Goal: Task Accomplishment & Management: Complete application form

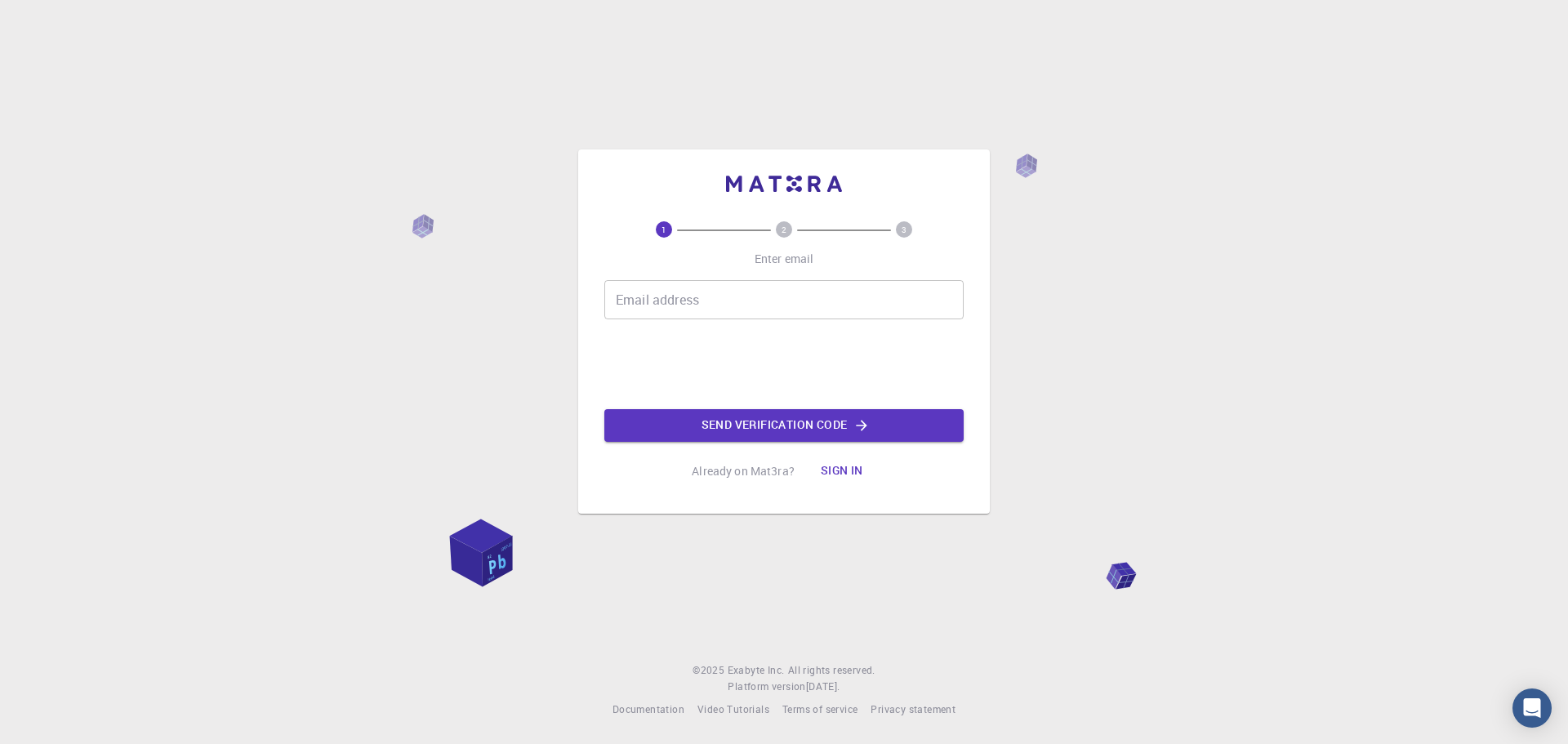
click at [846, 470] on button "Sign in" at bounding box center [842, 470] width 69 height 33
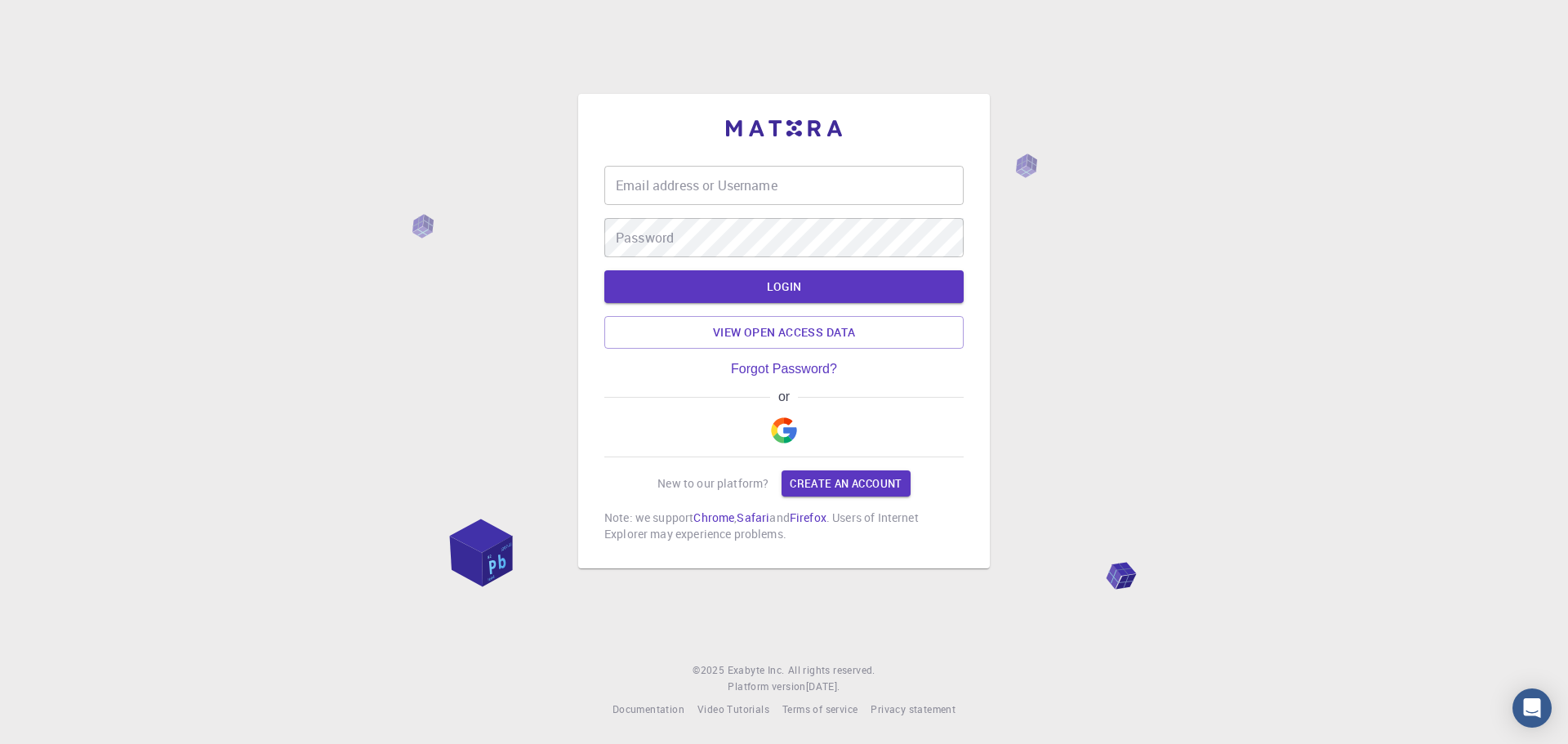
click at [781, 438] on img "button" at bounding box center [784, 429] width 26 height 26
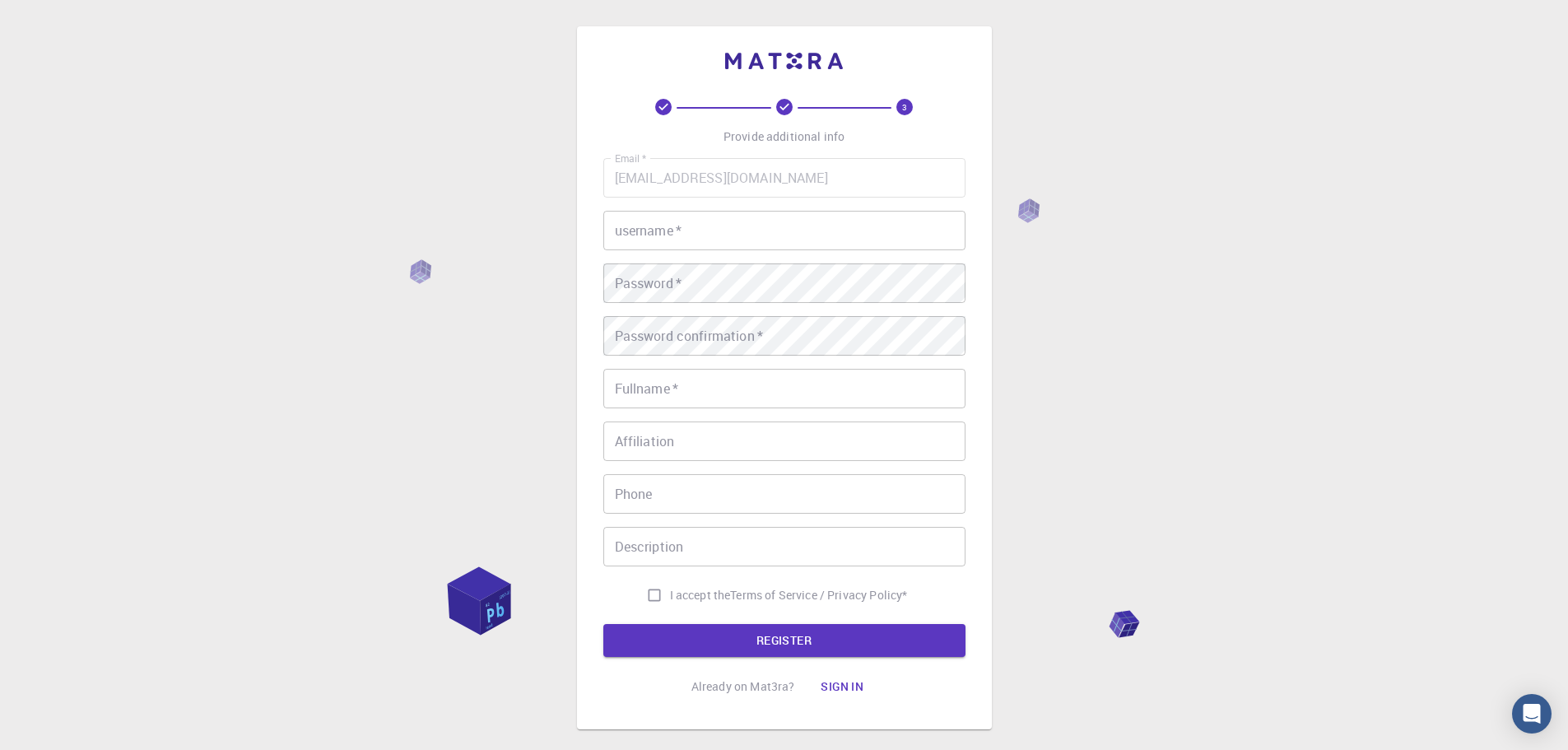
click at [712, 233] on input "username   *" at bounding box center [785, 230] width 363 height 40
type input "Duvan"
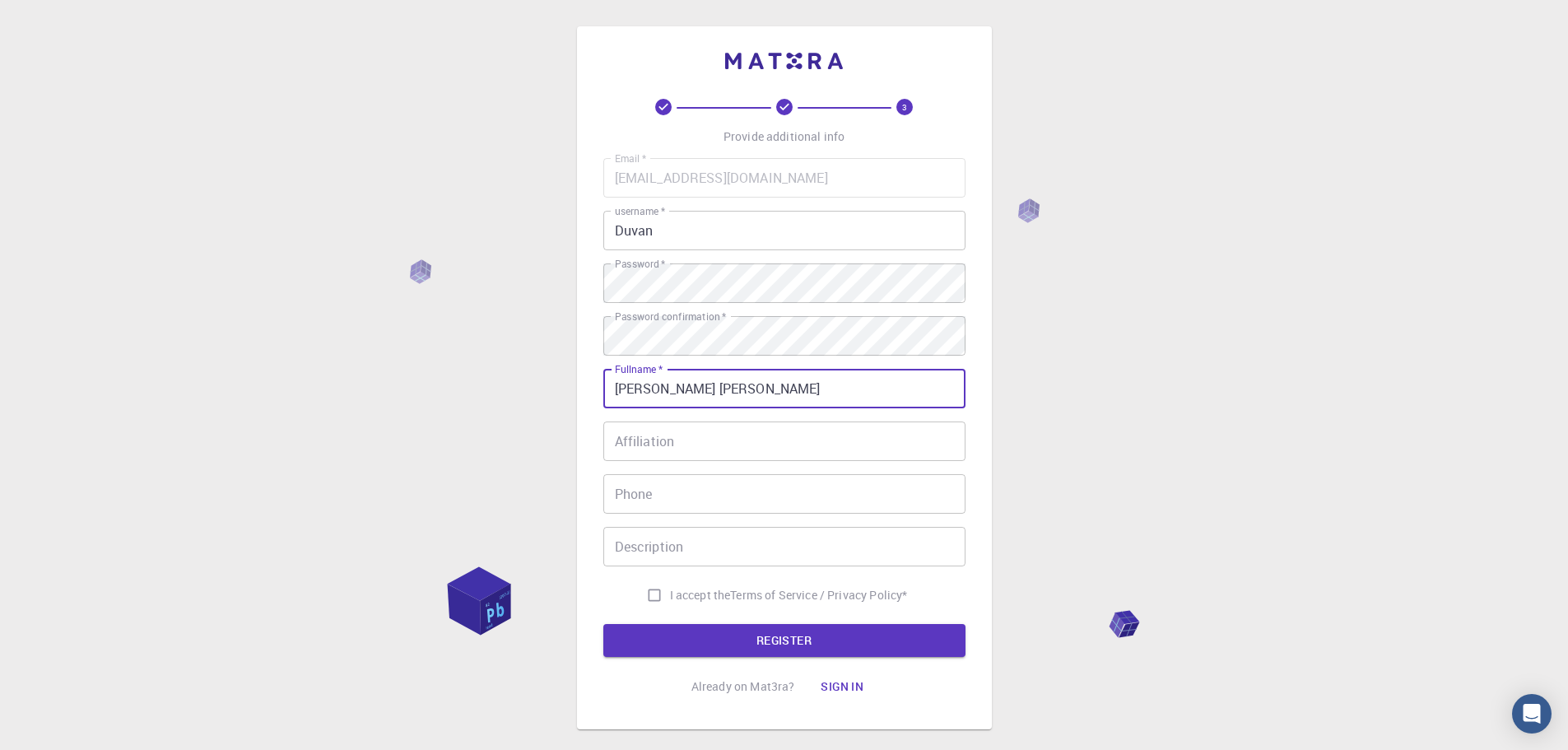
type input "[PERSON_NAME] [PERSON_NAME]"
click at [705, 444] on input "Affiliation" at bounding box center [785, 441] width 363 height 40
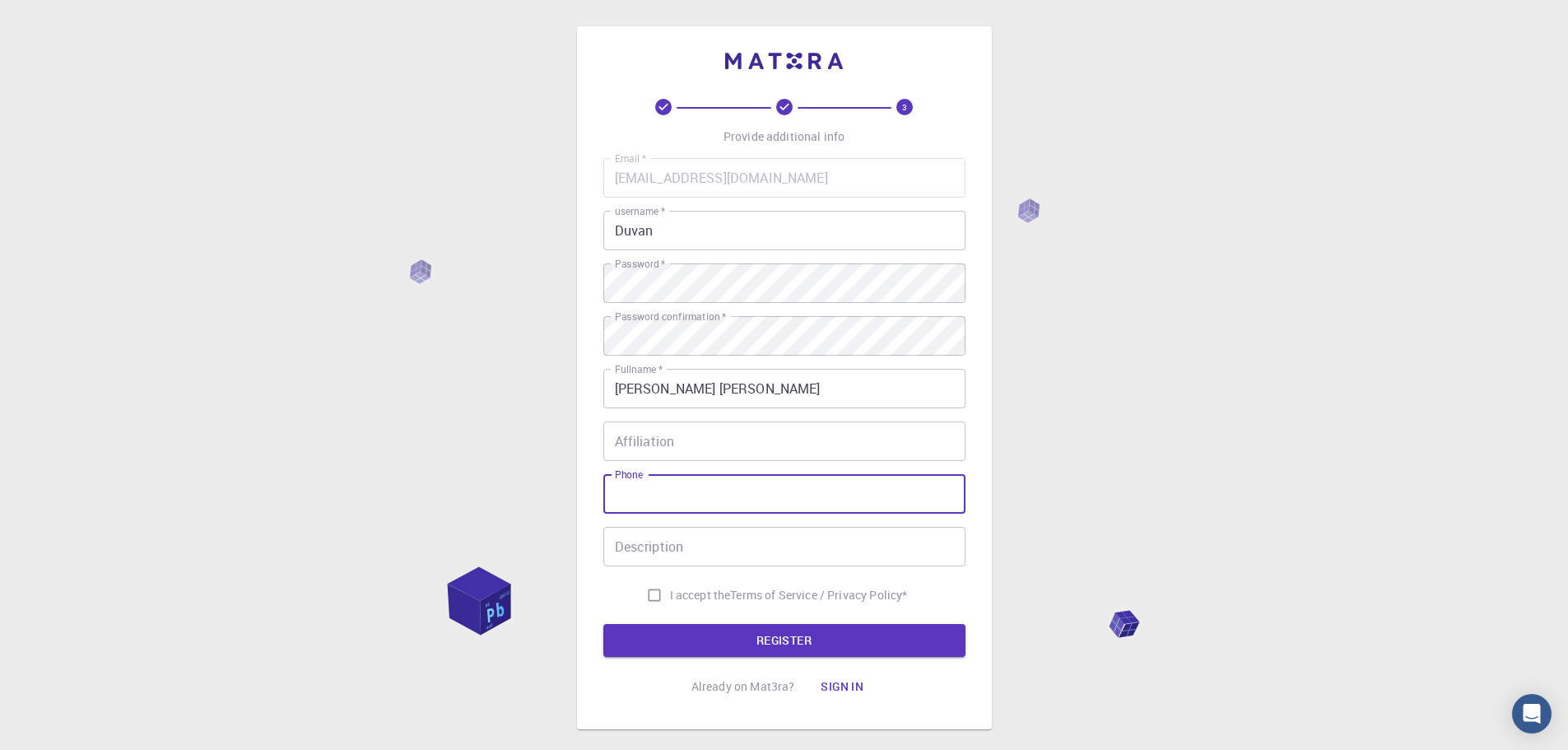
click at [658, 506] on input "Phone" at bounding box center [785, 494] width 363 height 40
click at [675, 548] on input "Description" at bounding box center [785, 546] width 363 height 40
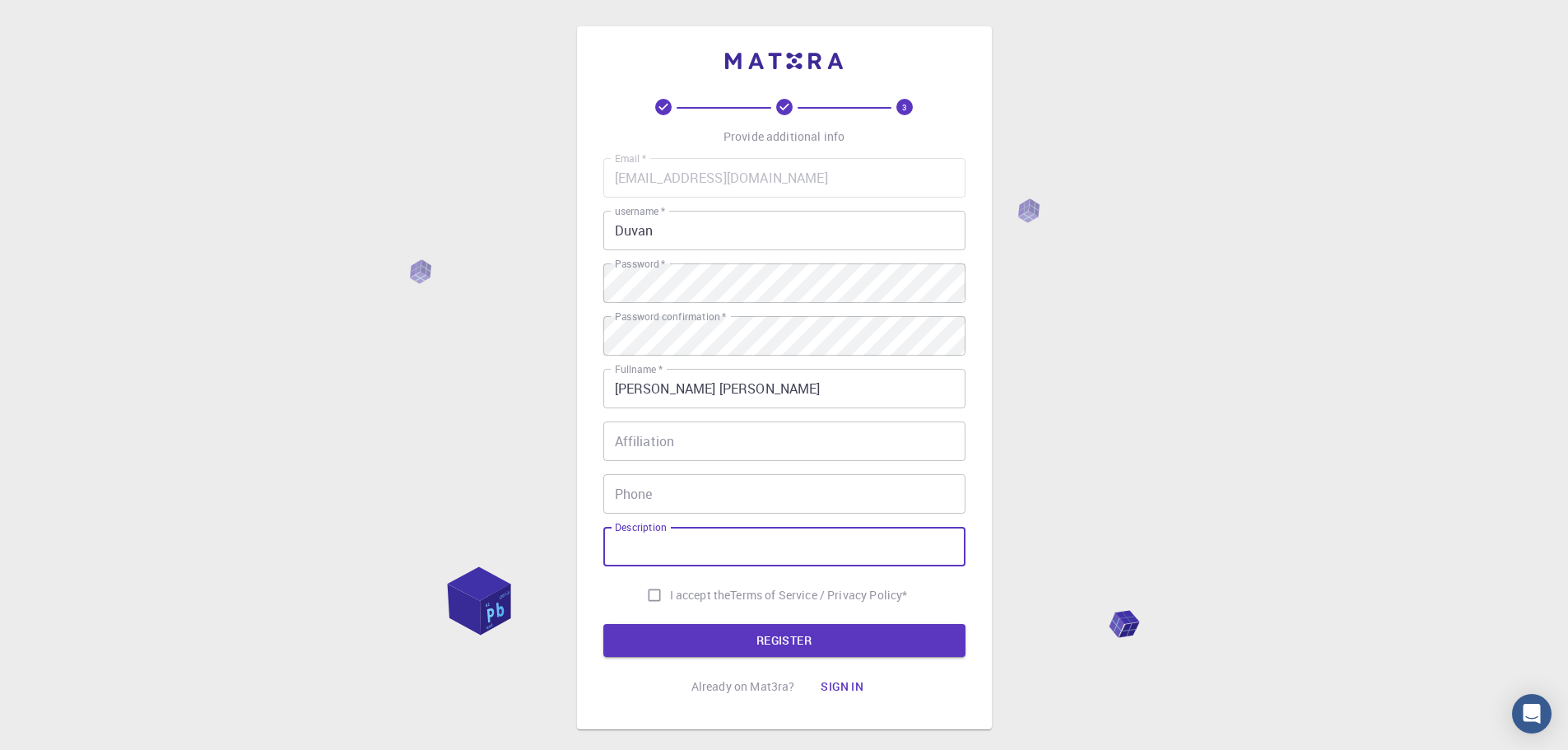
click at [652, 592] on input "I accept the Terms of Service / Privacy Policy *" at bounding box center [654, 595] width 31 height 31
checkbox input "true"
click at [716, 639] on button "REGISTER" at bounding box center [785, 640] width 363 height 33
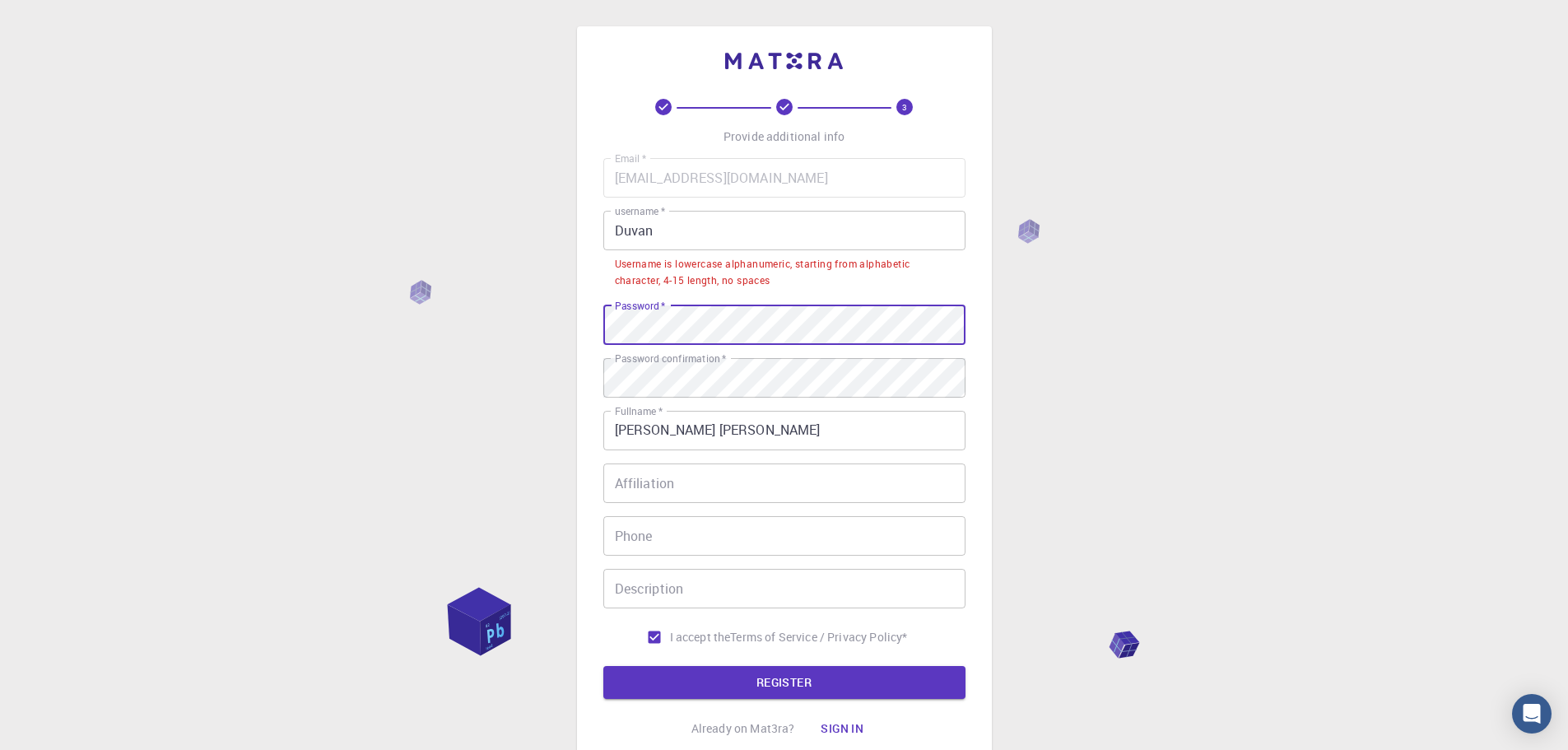
click at [693, 229] on input "Duvan" at bounding box center [785, 230] width 363 height 40
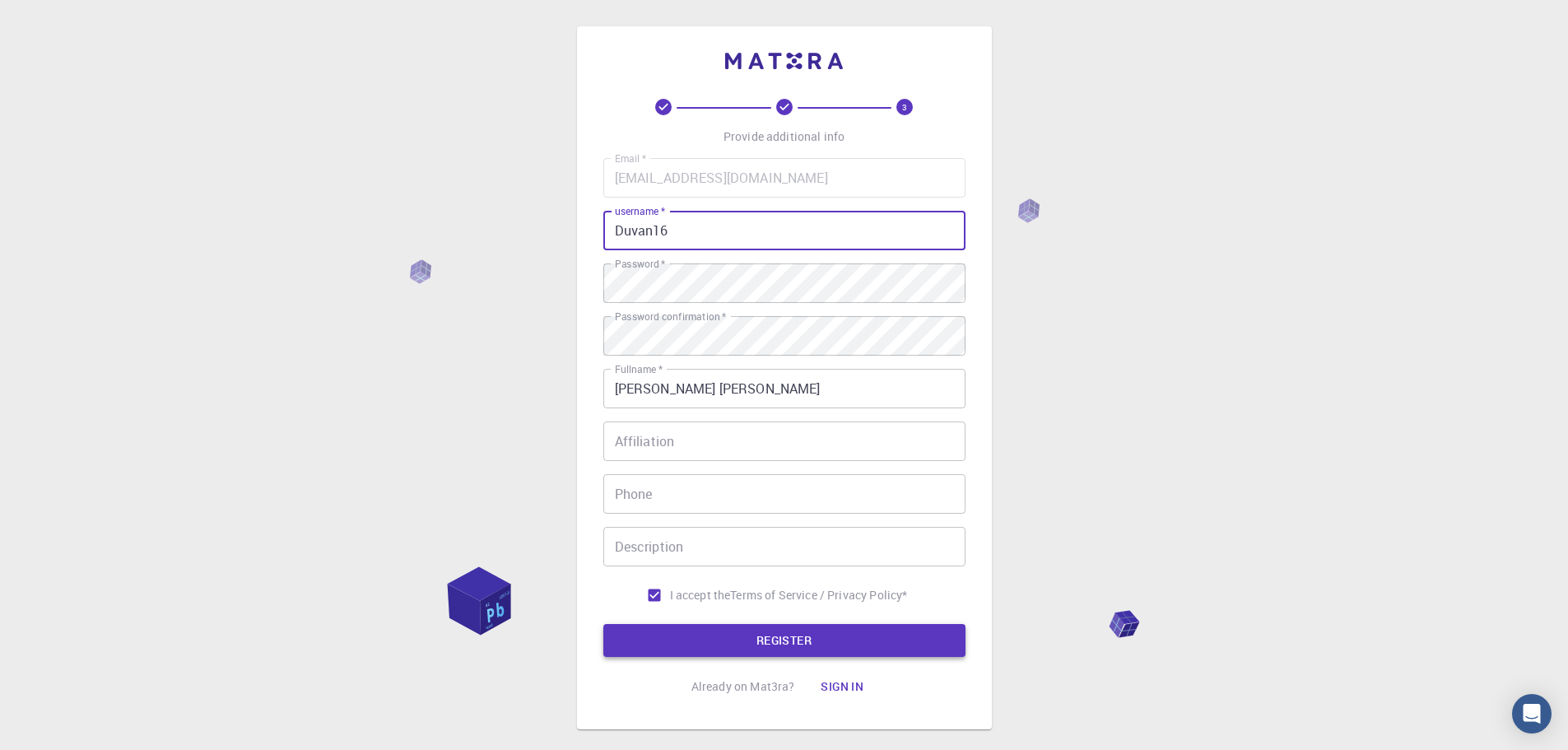
click at [823, 646] on button "REGISTER" at bounding box center [785, 640] width 363 height 33
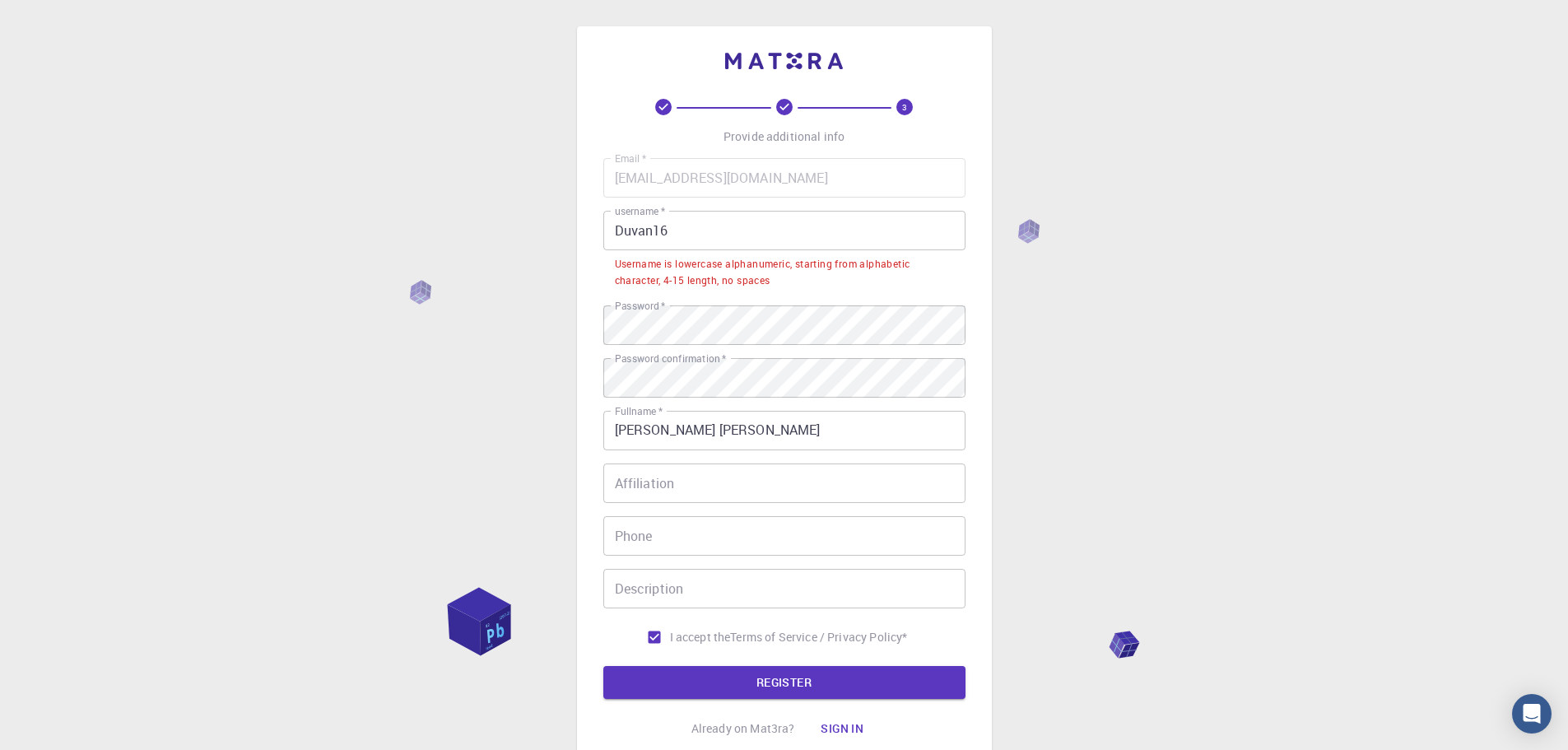
click at [621, 231] on input "Duvan16" at bounding box center [785, 230] width 363 height 40
click at [612, 228] on input "Duvan16" at bounding box center [785, 230] width 363 height 40
click at [672, 228] on input "Duvan16" at bounding box center [785, 230] width 363 height 40
click at [617, 233] on input "Duvan16" at bounding box center [785, 230] width 363 height 40
click at [722, 239] on input "Duvan16" at bounding box center [785, 230] width 363 height 40
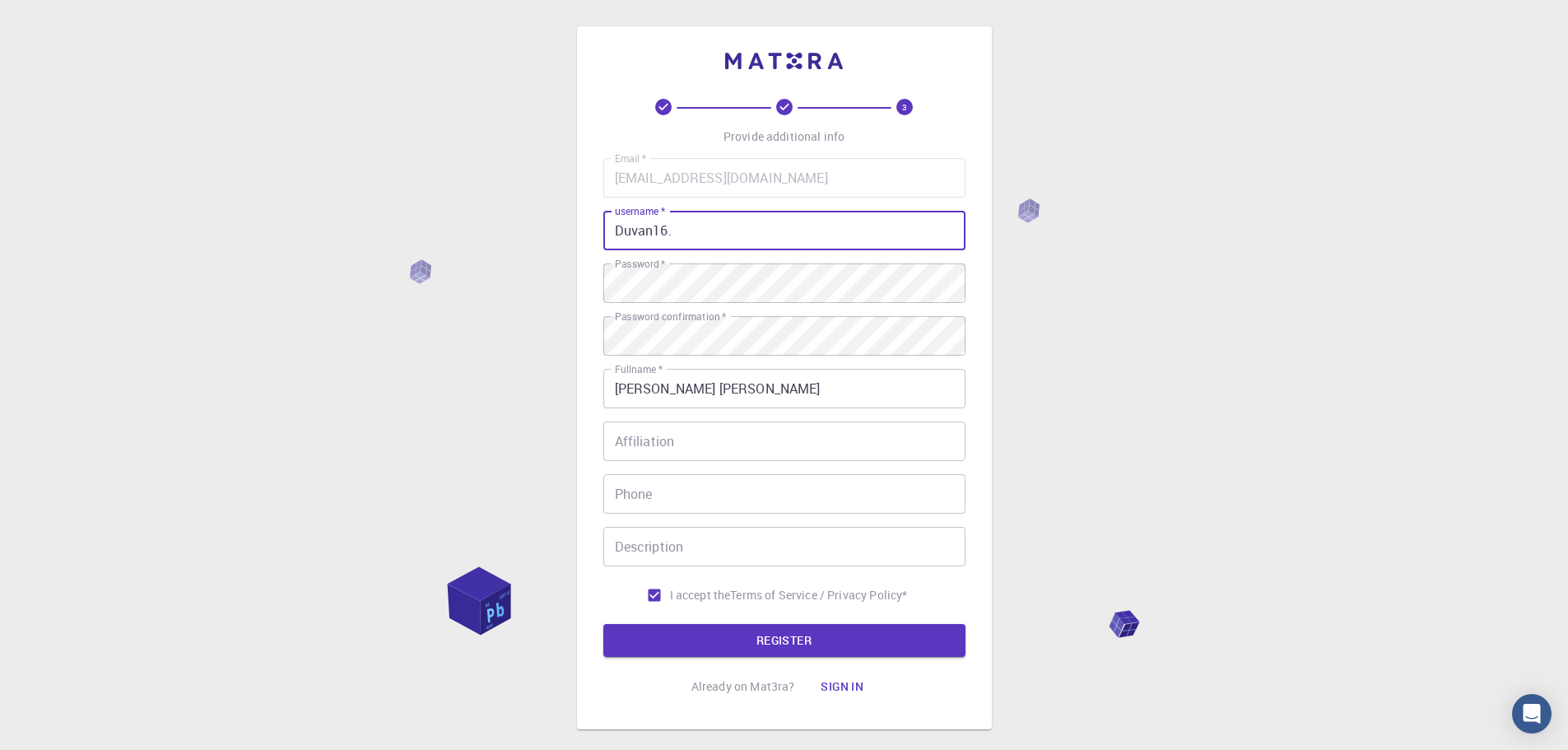
click at [795, 649] on button "REGISTER" at bounding box center [785, 640] width 363 height 33
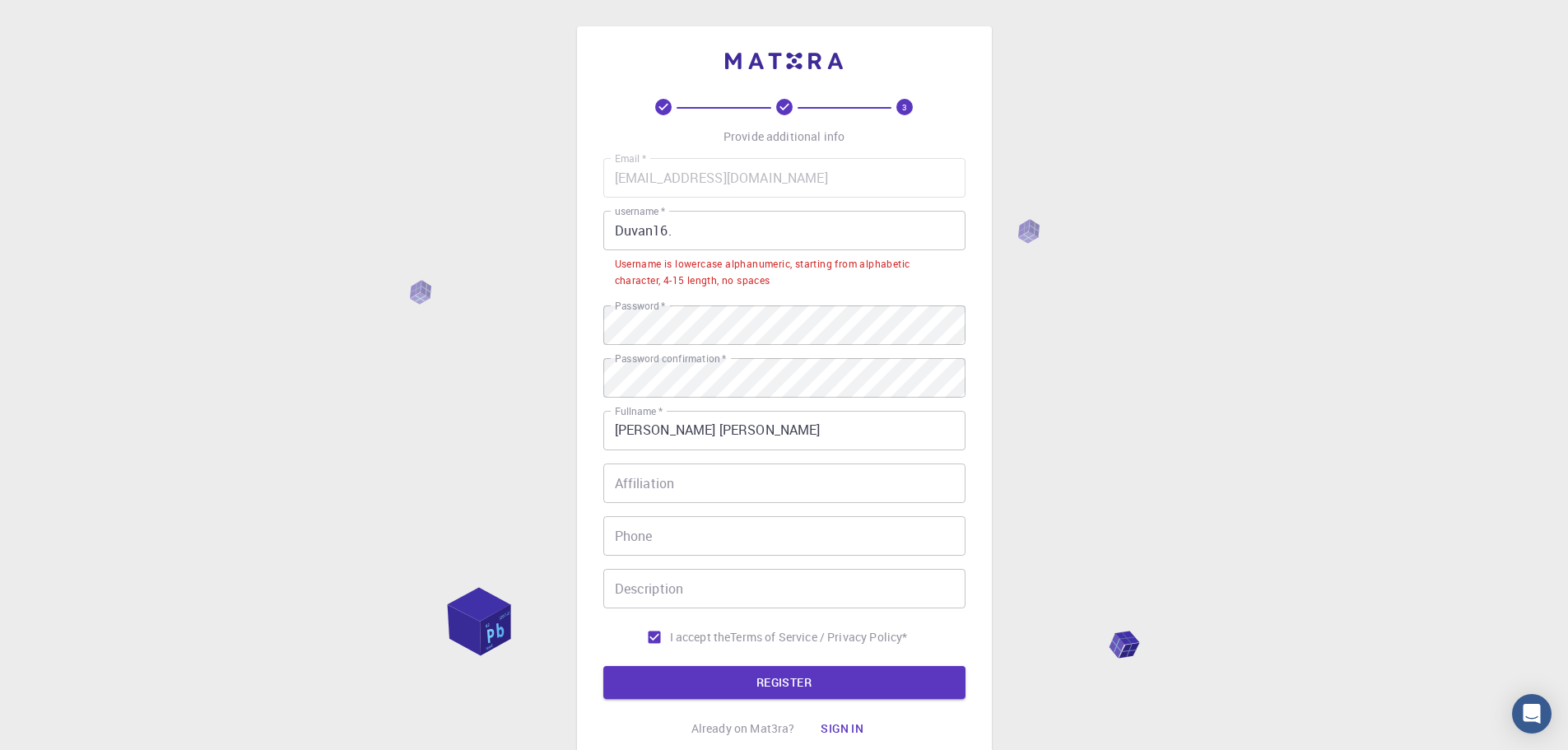
click at [706, 223] on input "Duvan16." at bounding box center [785, 230] width 363 height 40
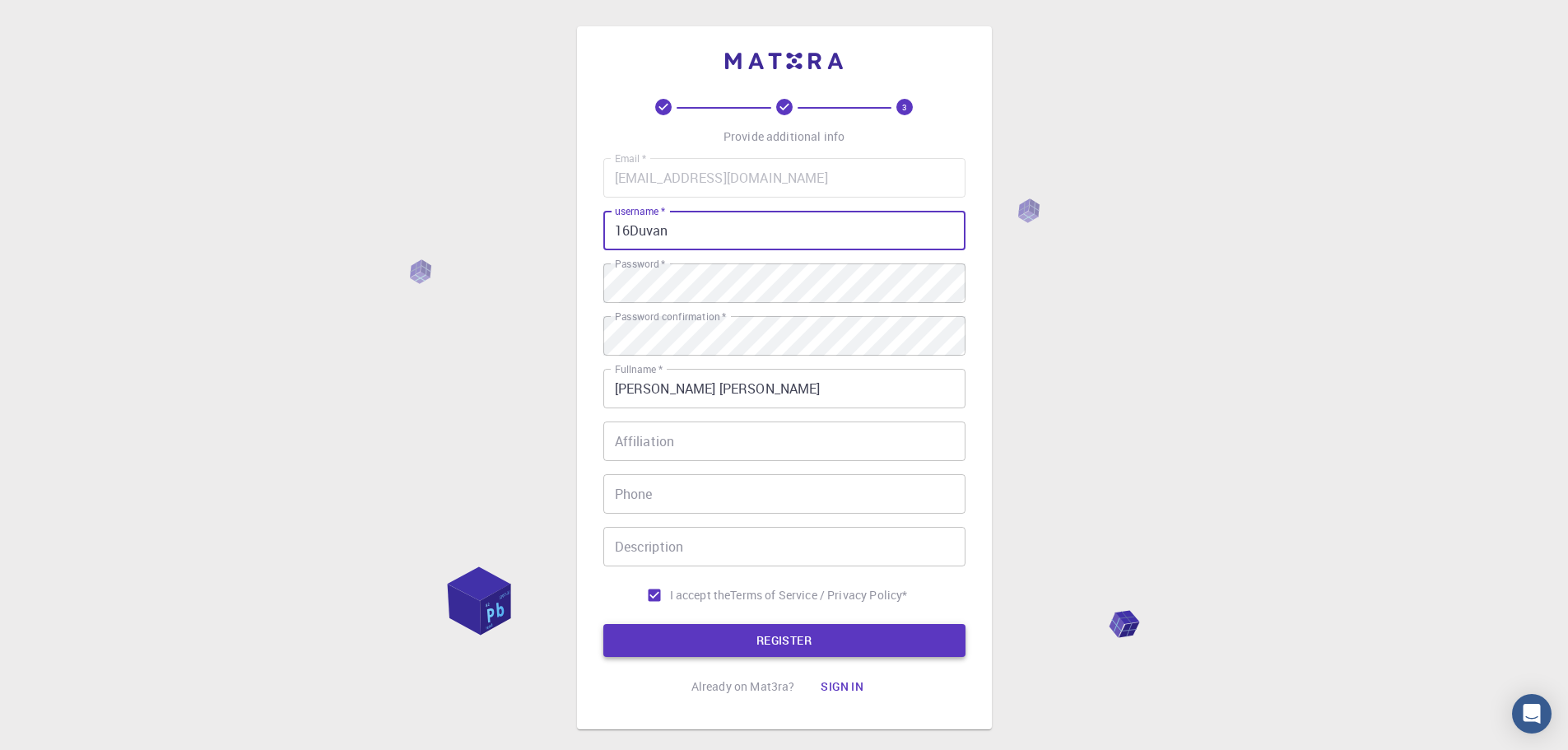
click at [817, 645] on button "REGISTER" at bounding box center [785, 640] width 363 height 33
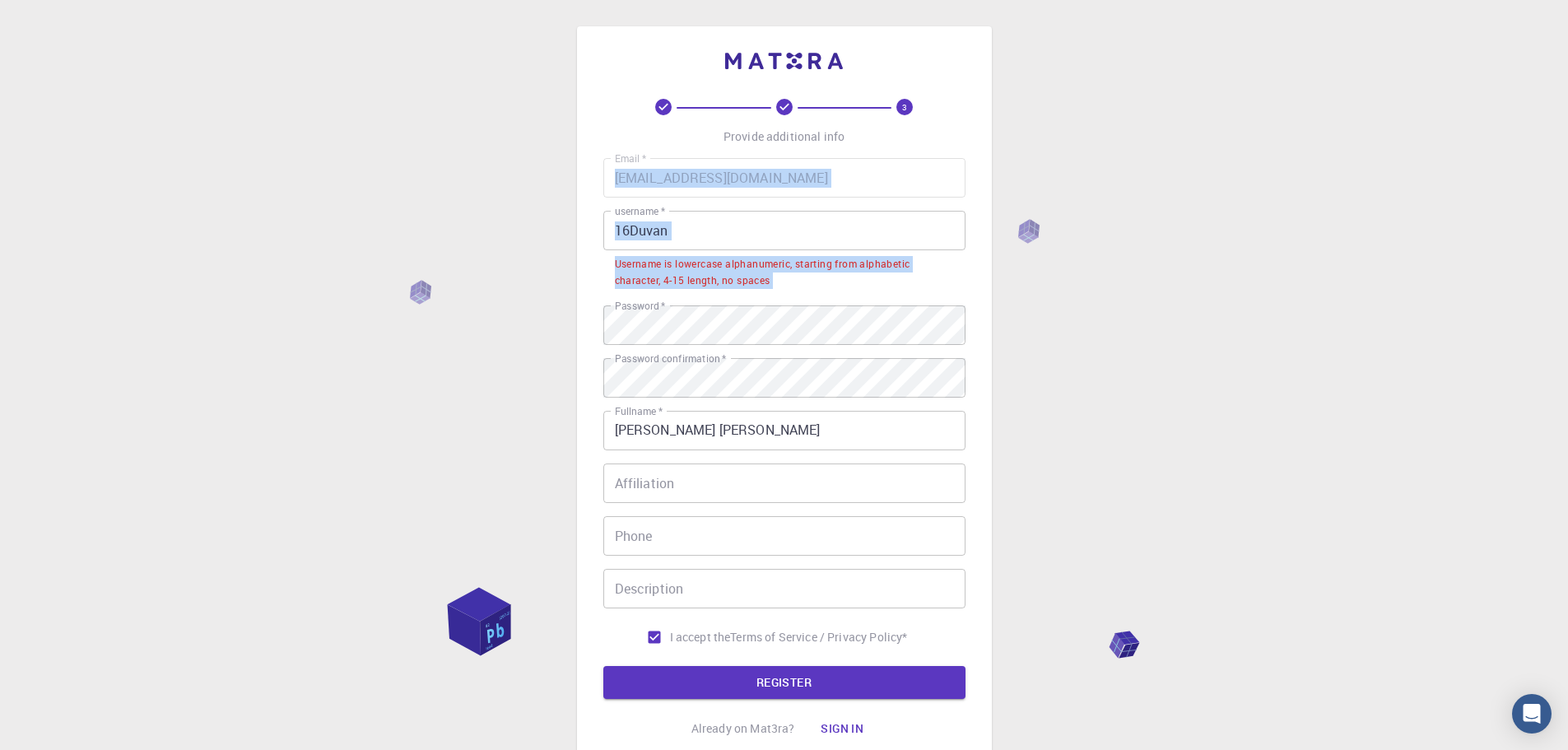
drag, startPoint x: 627, startPoint y: 262, endPoint x: 832, endPoint y: 285, distance: 206.3
click at [845, 296] on div "3 Provide additional info Email   * [EMAIL_ADDRESS][DOMAIN_NAME] Email   * user…" at bounding box center [784, 398] width 415 height 744
click at [825, 281] on div "Username is lowercase alphanumeric, starting from alphabetic character, 4-15 le…" at bounding box center [785, 272] width 339 height 33
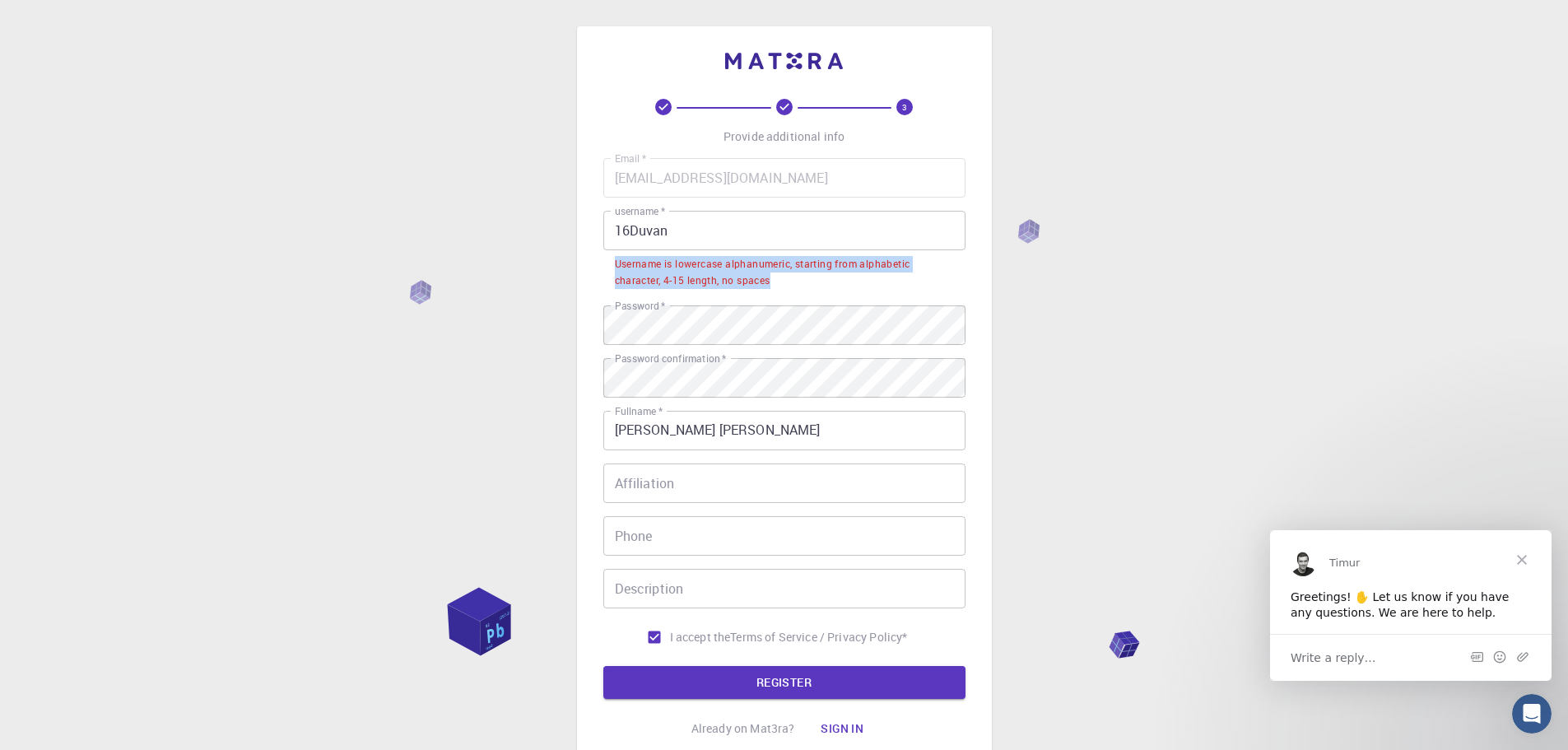
drag, startPoint x: 813, startPoint y: 279, endPoint x: 609, endPoint y: 250, distance: 206.1
click at [609, 250] on li "Username is lowercase alphanumeric, starting from alphabetic character, 4-15 le…" at bounding box center [785, 271] width 363 height 42
copy div "Username is lowercase alphanumeric, starting from alphabetic character, 4-15 le…"
click at [736, 226] on input "16Duvan" at bounding box center [785, 230] width 363 height 40
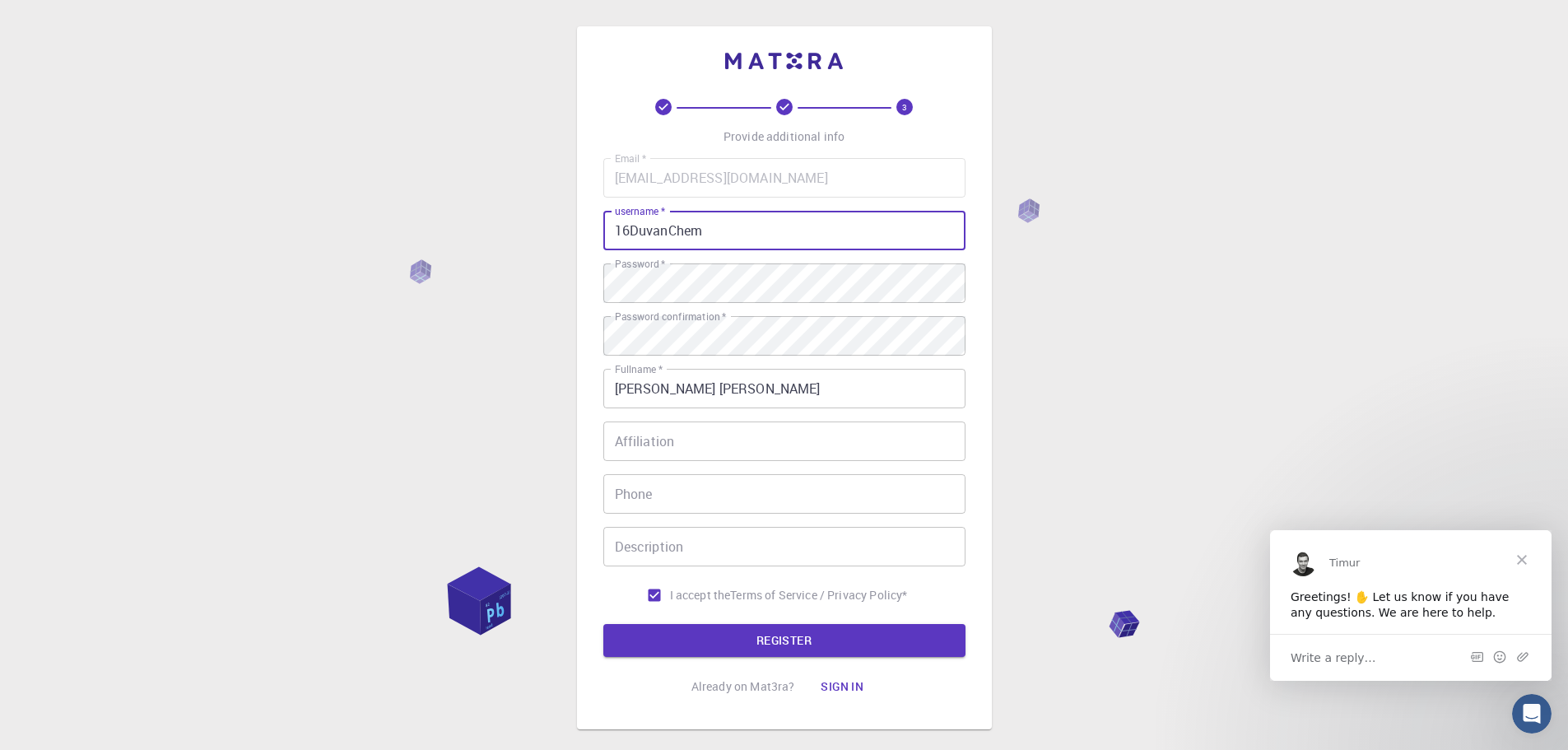
click at [890, 646] on button "REGISTER" at bounding box center [785, 640] width 363 height 33
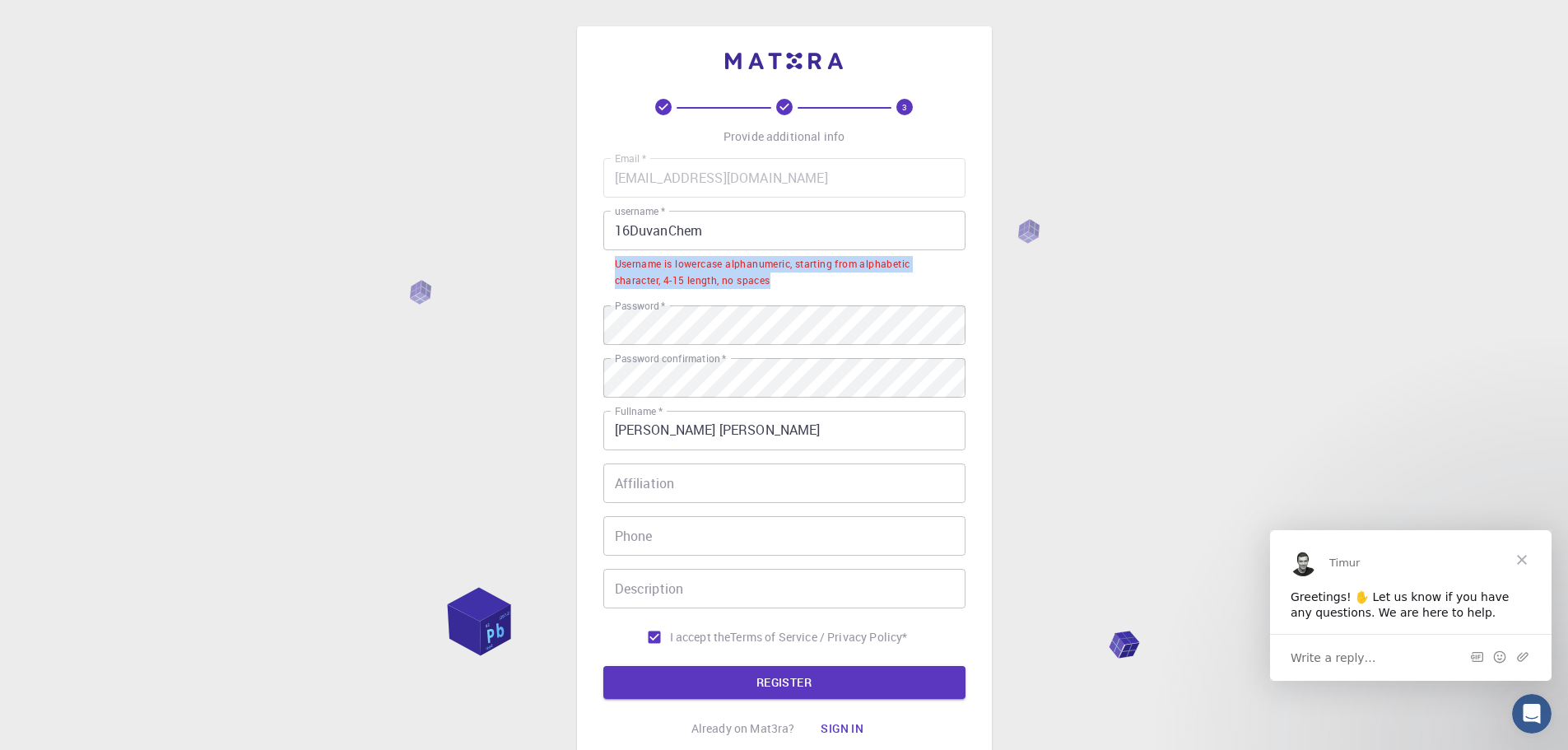
drag, startPoint x: 610, startPoint y: 266, endPoint x: 796, endPoint y: 273, distance: 186.1
click at [796, 273] on li "Username is lowercase alphanumeric, starting from alphabetic character, 4-15 le…" at bounding box center [785, 271] width 363 height 42
copy div "Username is lowercase alphanumeric, starting from alphabetic character, 4-15 le…"
click at [620, 228] on input "16DuvanChem" at bounding box center [785, 230] width 363 height 40
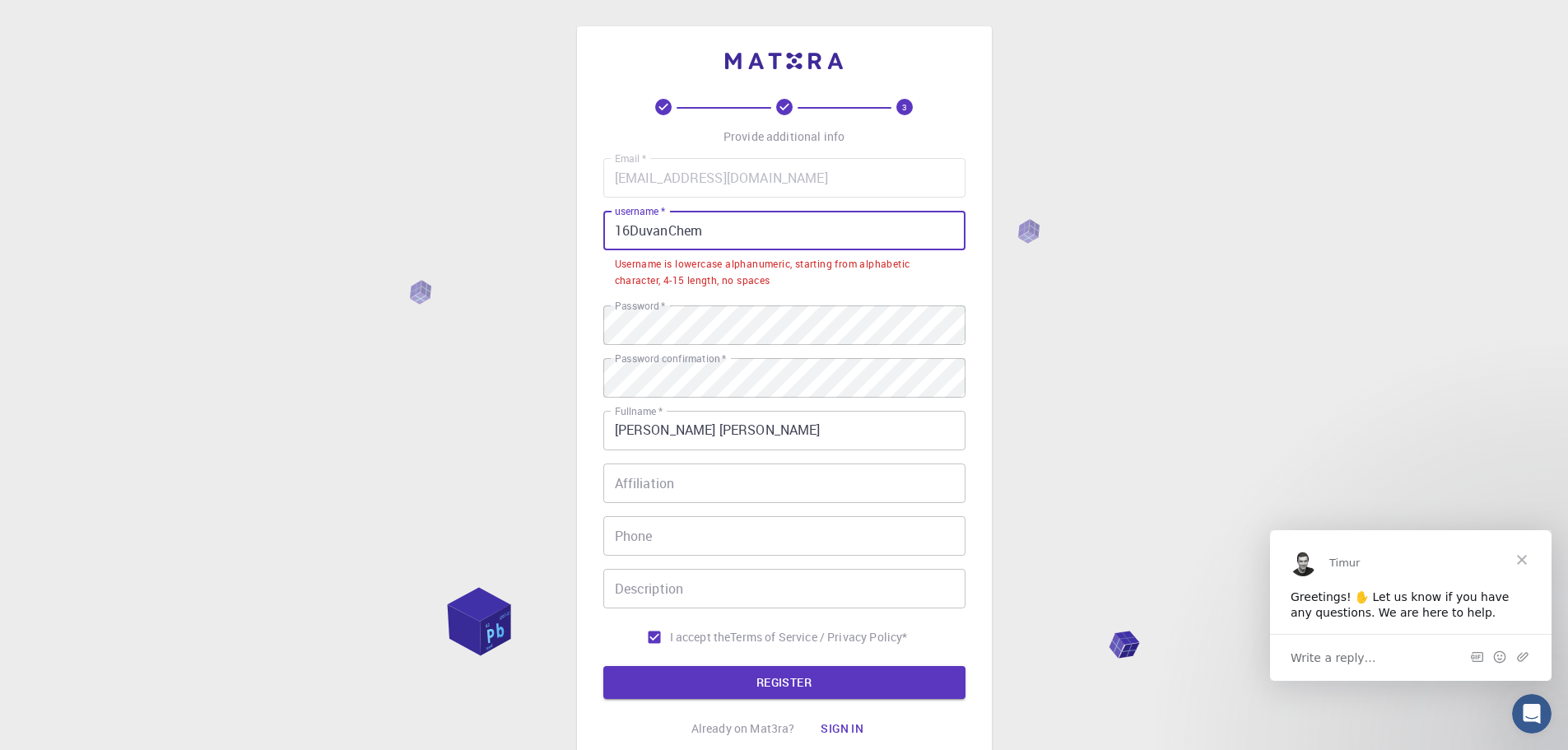
click at [614, 230] on input "16DuvanChem" at bounding box center [785, 230] width 363 height 40
drag, startPoint x: 637, startPoint y: 231, endPoint x: 778, endPoint y: 244, distance: 141.6
click at [778, 244] on input "16DuvanChem" at bounding box center [785, 230] width 363 height 40
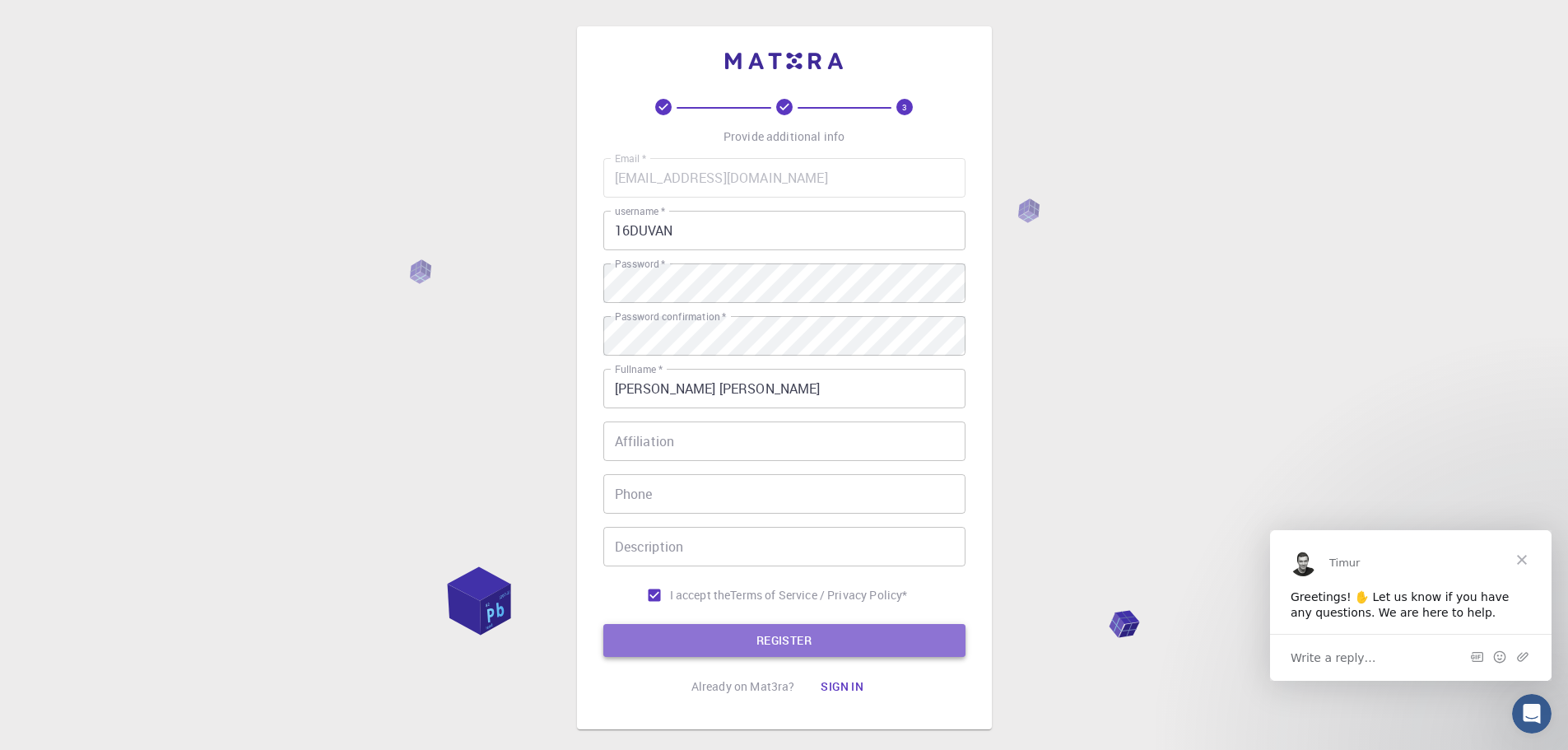
click at [863, 655] on button "REGISTER" at bounding box center [785, 640] width 363 height 33
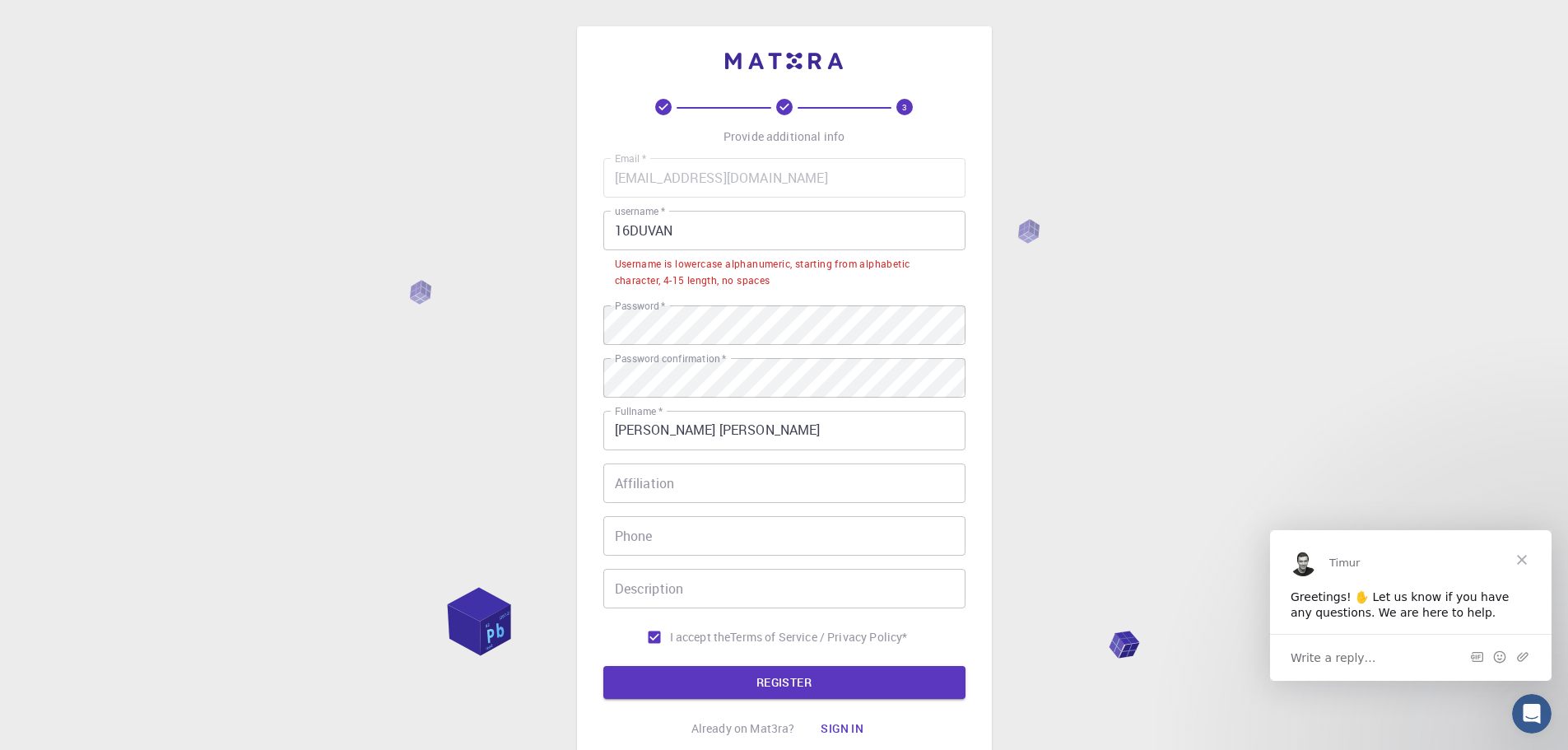
click at [701, 244] on input "16DUVAN" at bounding box center [785, 230] width 363 height 40
drag, startPoint x: 701, startPoint y: 244, endPoint x: 542, endPoint y: 246, distance: 159.0
click at [543, 248] on div "3 Provide additional info Email   * [EMAIL_ADDRESS][DOMAIN_NAME] Email   * user…" at bounding box center [784, 440] width 1568 height 879
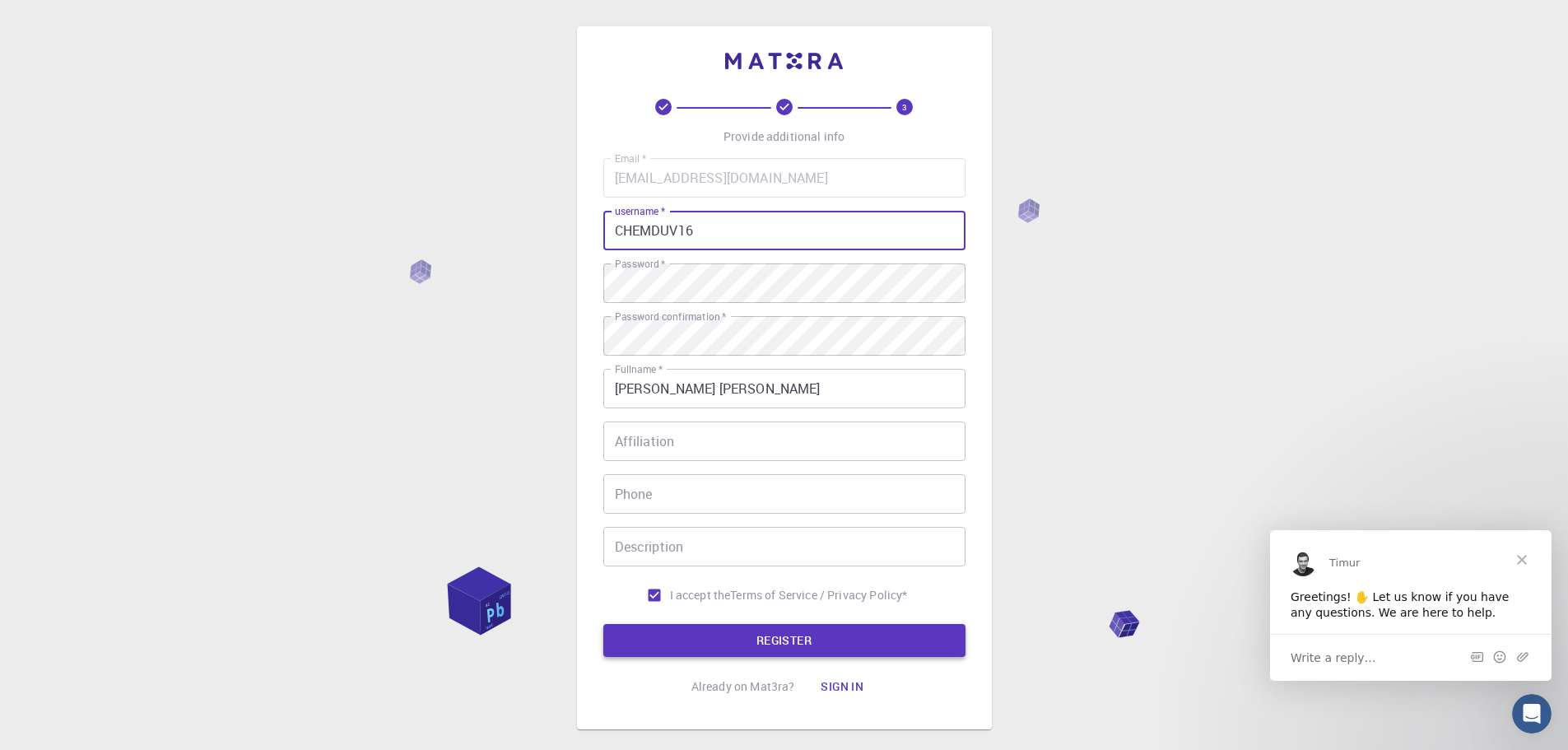
type input "CHEMDUV16"
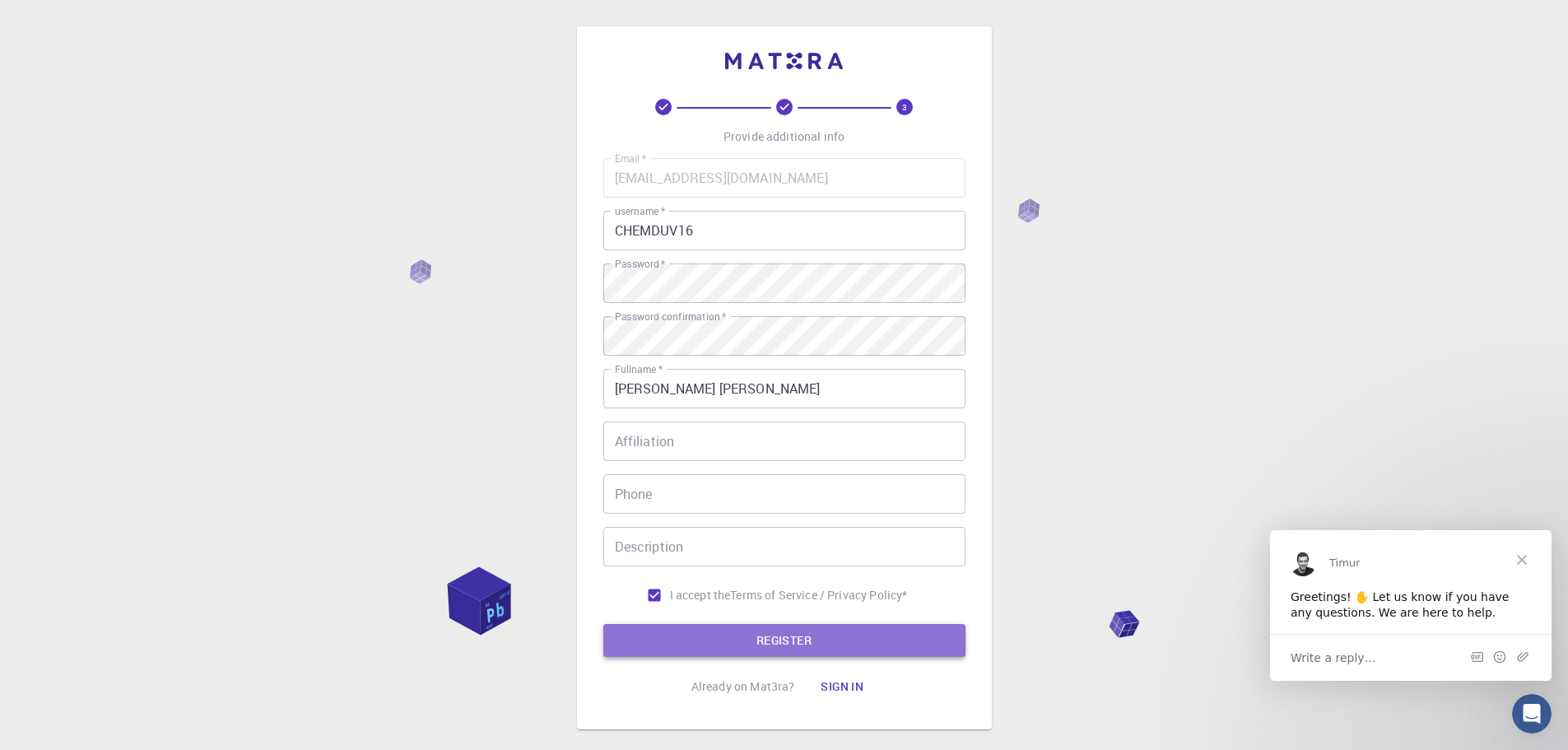
click at [835, 636] on button "REGISTER" at bounding box center [785, 640] width 363 height 33
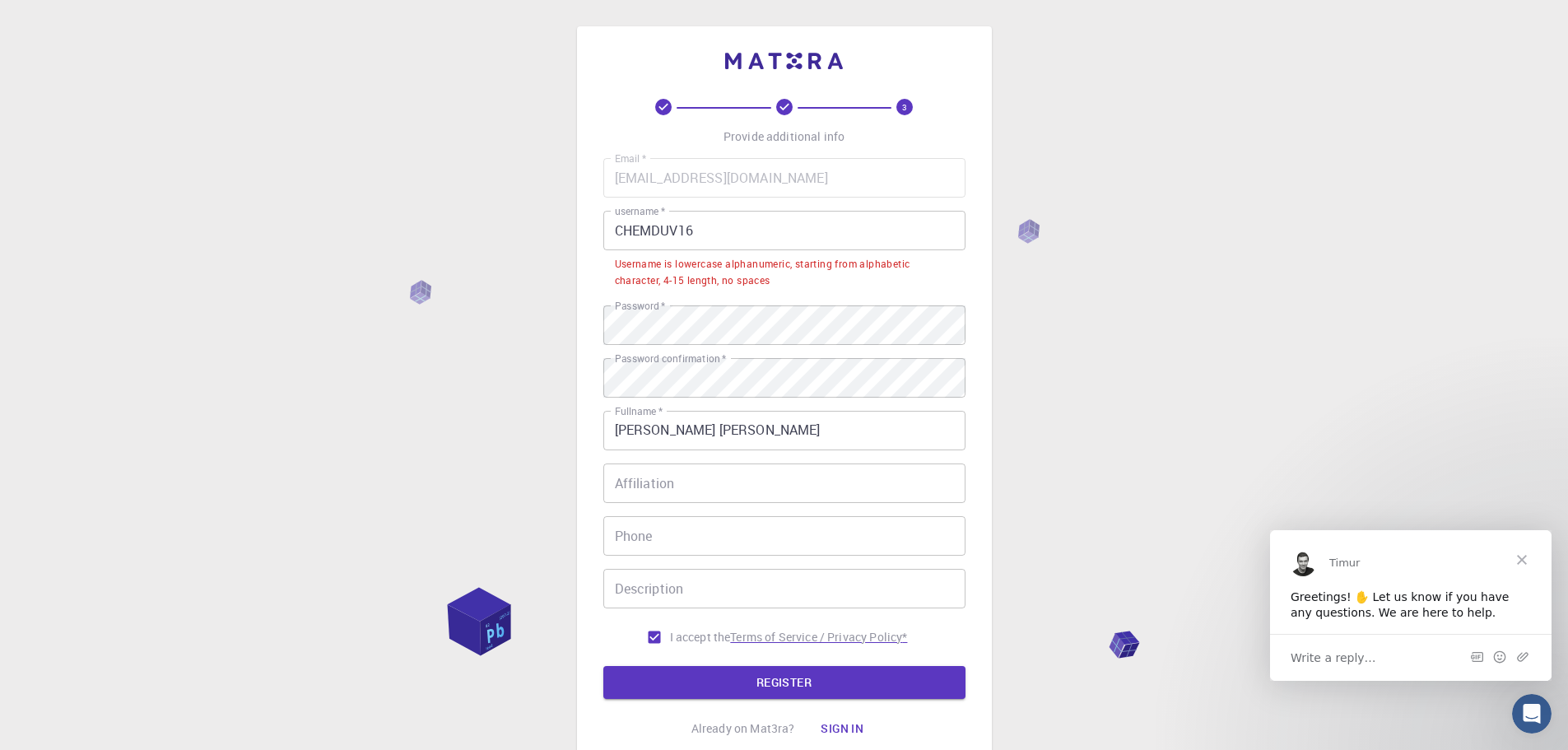
click at [835, 636] on p "Terms of Service / Privacy Policy *" at bounding box center [819, 636] width 177 height 16
click at [689, 666] on button "REGISTER" at bounding box center [785, 683] width 363 height 33
drag, startPoint x: 610, startPoint y: 226, endPoint x: 760, endPoint y: 232, distance: 150.1
click at [760, 232] on input "CHEMDUV16" at bounding box center [785, 230] width 363 height 40
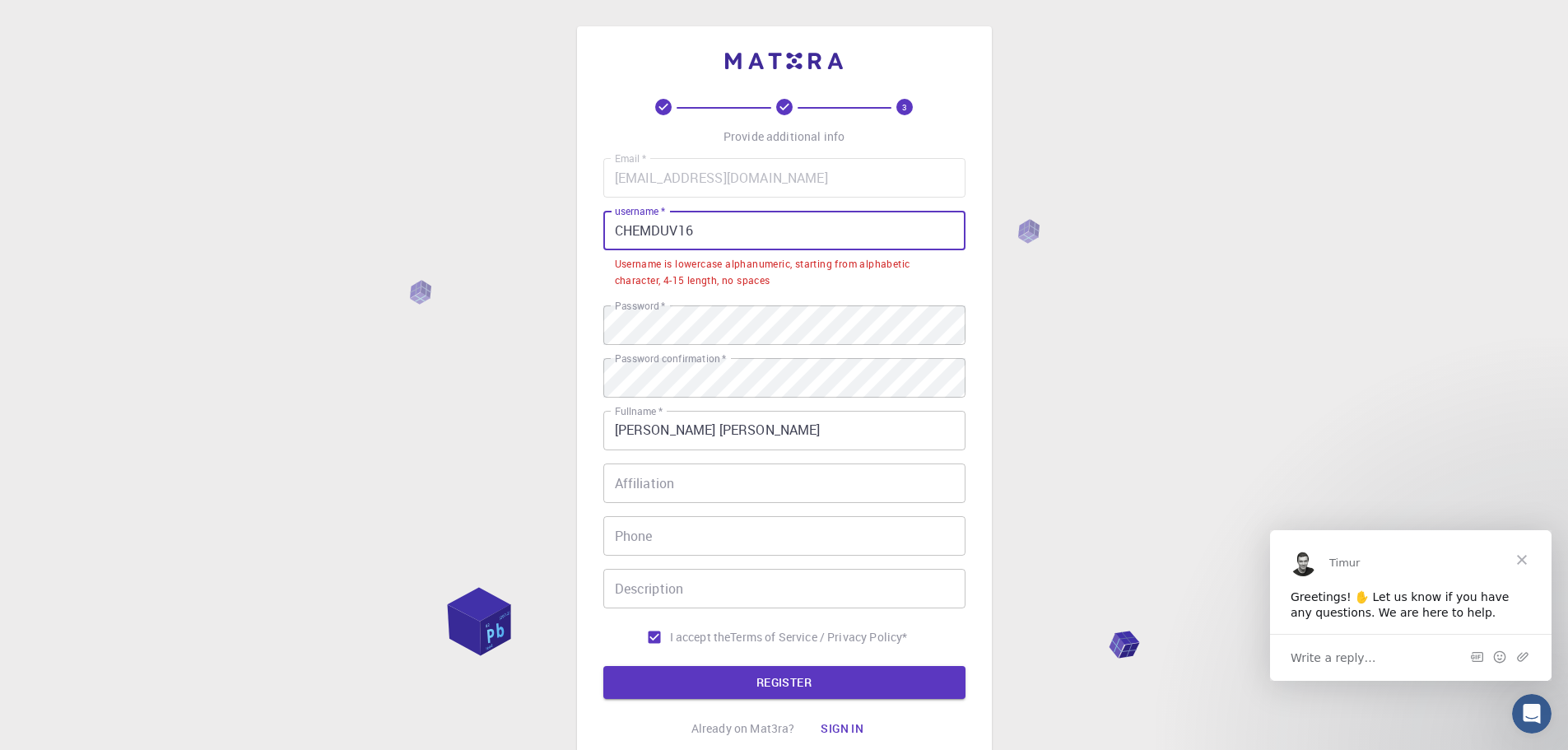
click at [760, 232] on input "CHEMDUV16" at bounding box center [785, 230] width 363 height 40
click at [759, 233] on input "CHEMDUV16" at bounding box center [785, 230] width 363 height 40
click at [756, 234] on input "CHEMDUV16" at bounding box center [785, 230] width 363 height 40
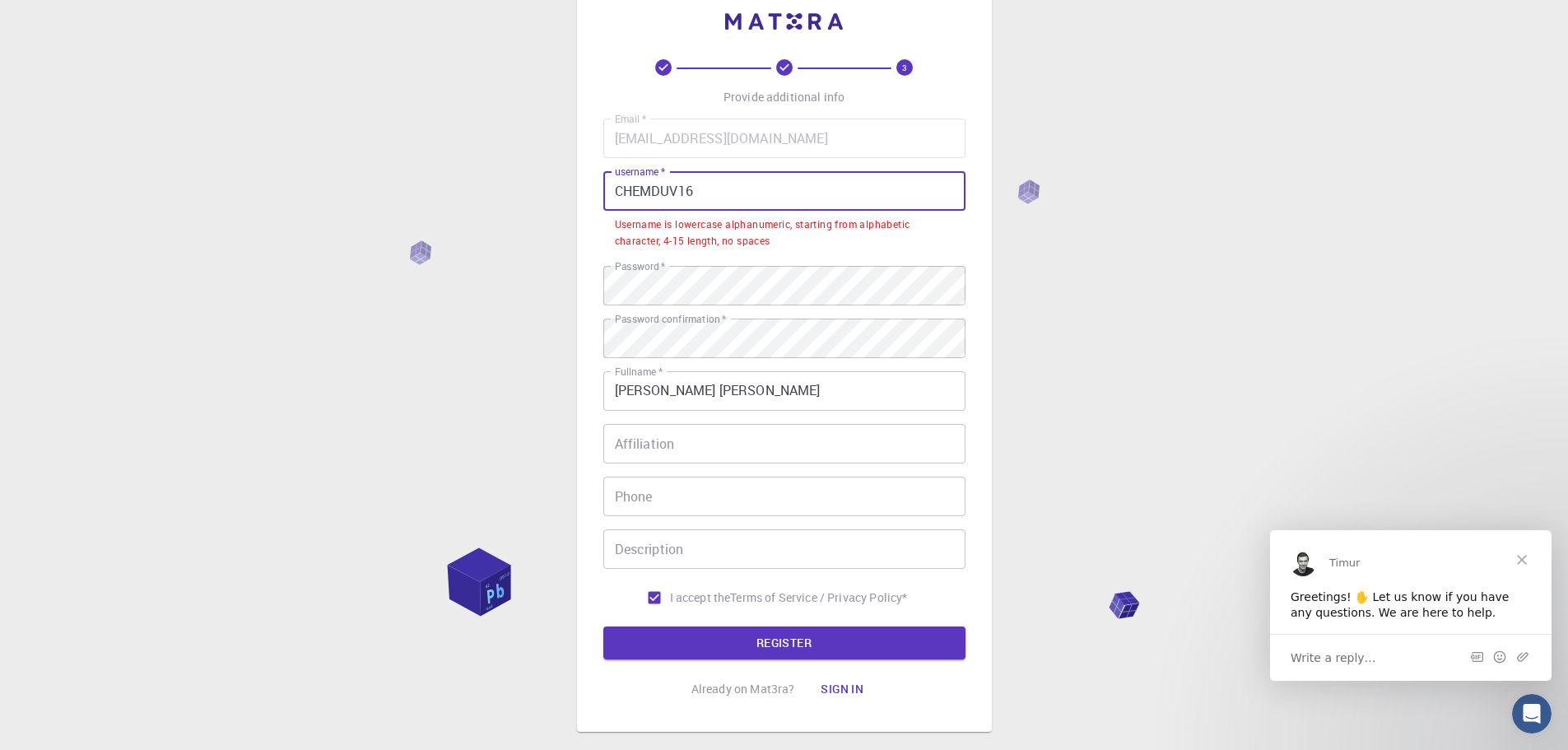
scroll to position [130, 0]
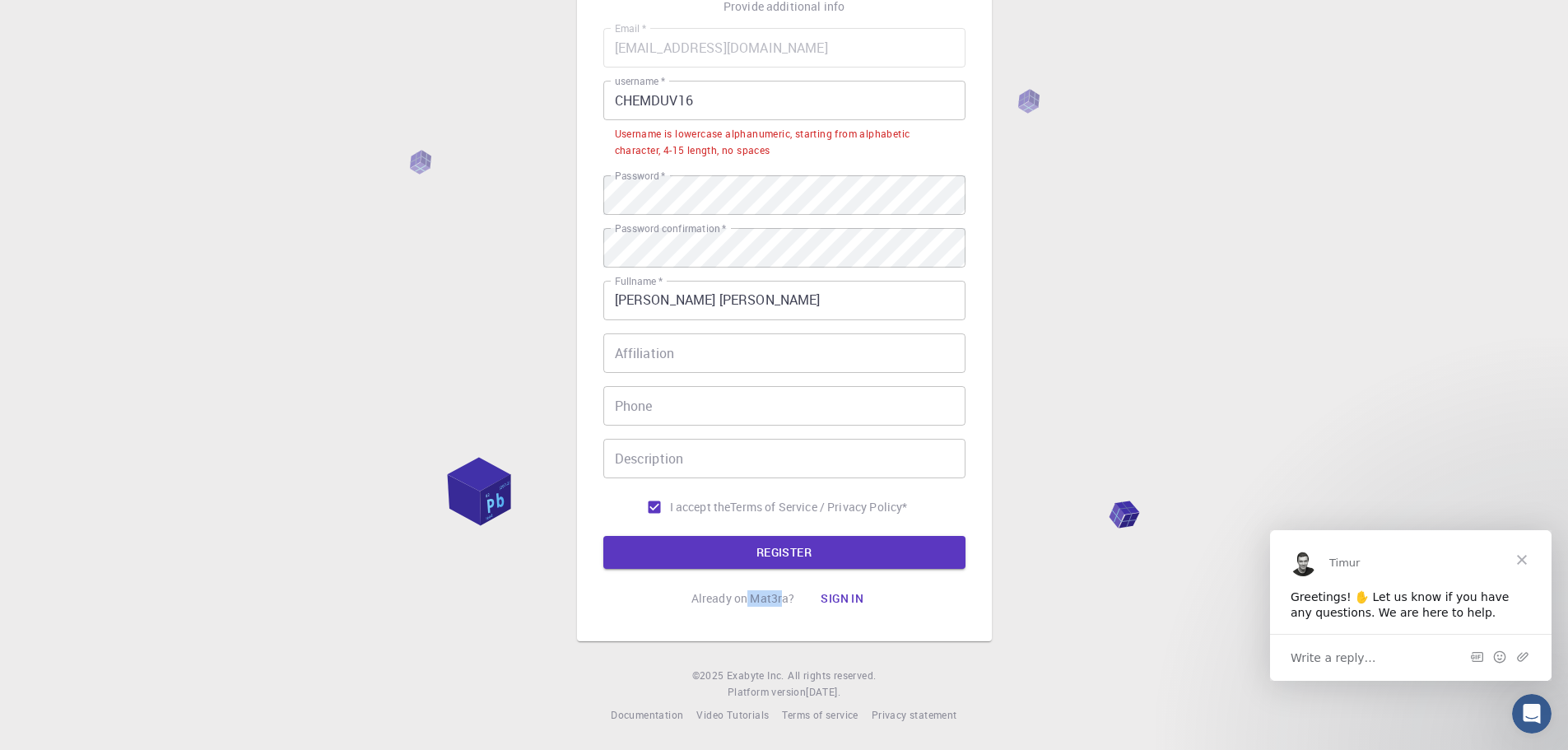
drag, startPoint x: 775, startPoint y: 602, endPoint x: 798, endPoint y: 602, distance: 23.0
click at [795, 602] on div "Already on Mat3ra? Sign in" at bounding box center [784, 598] width 186 height 33
click at [798, 602] on div "Already on Mat3ra? Sign in" at bounding box center [784, 598] width 186 height 33
click at [907, 506] on p "Terms of Service / Privacy Policy *" at bounding box center [819, 506] width 177 height 16
drag, startPoint x: 736, startPoint y: 91, endPoint x: 553, endPoint y: 97, distance: 183.1
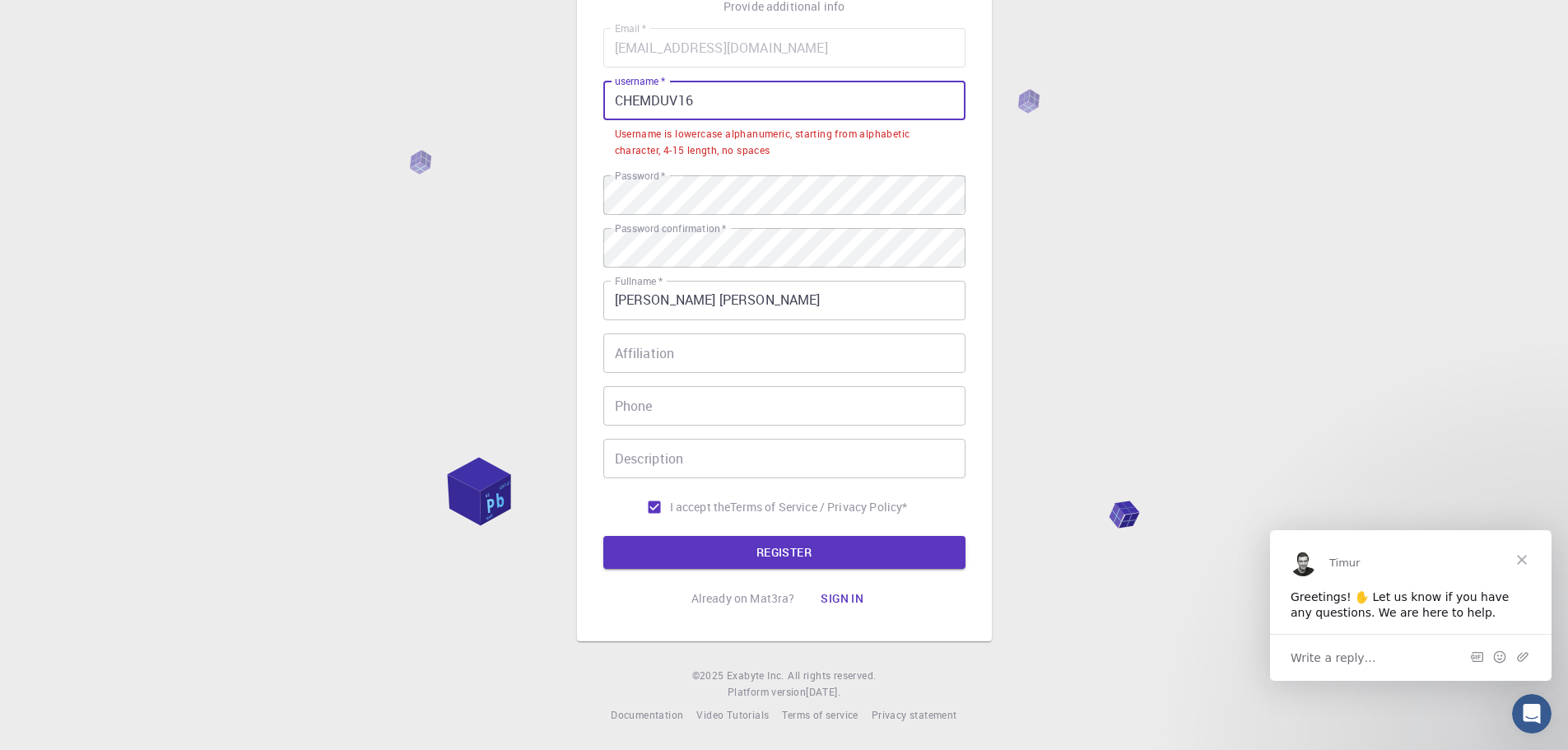
click at [553, 97] on div "3 Provide additional info Email   * [EMAIL_ADDRESS][DOMAIN_NAME] Email   * user…" at bounding box center [784, 309] width 1568 height 879
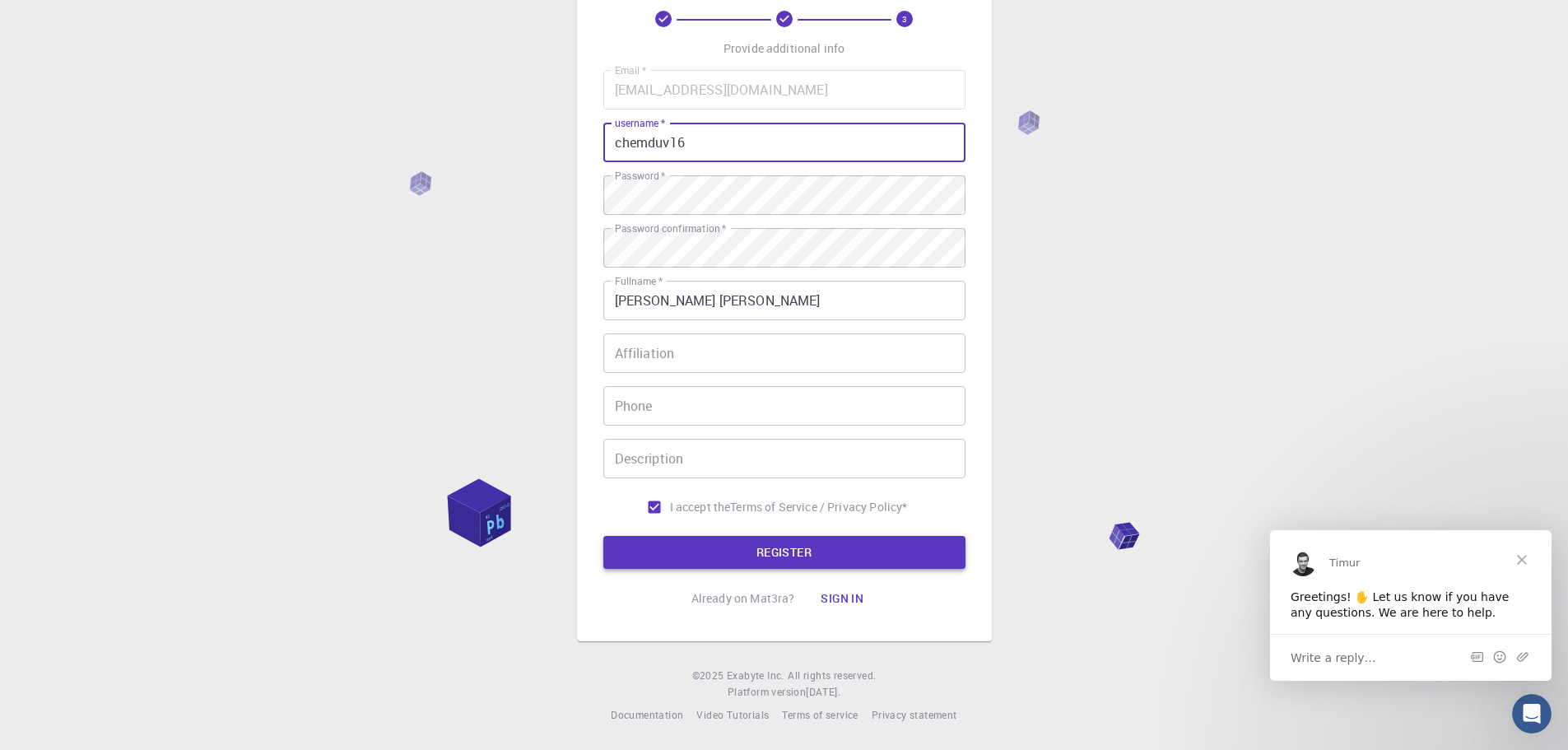
type input "chemduv16"
click at [770, 551] on button "REGISTER" at bounding box center [785, 552] width 363 height 33
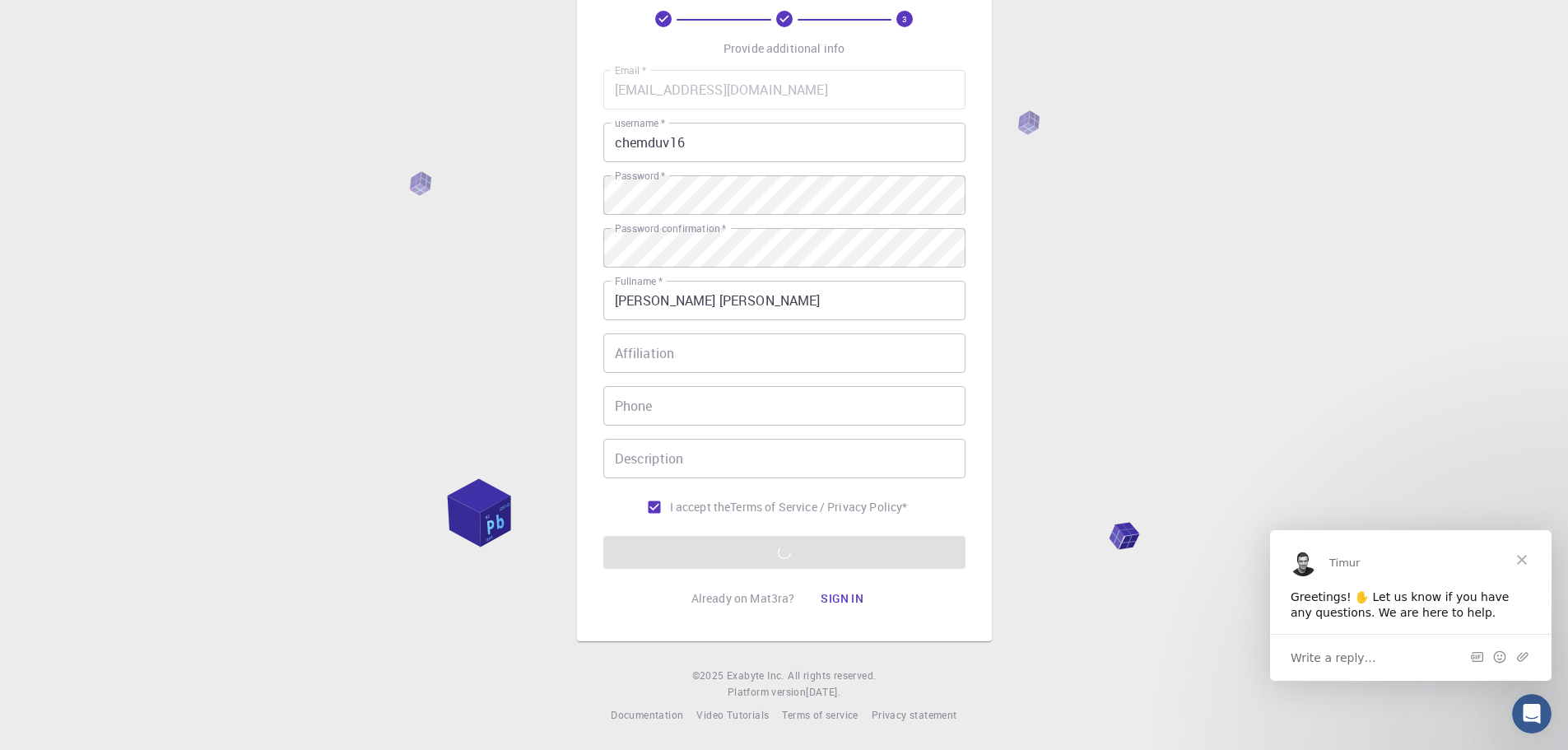
click at [315, 414] on div "3 Provide additional info Email   * [EMAIL_ADDRESS][DOMAIN_NAME] Email   * user…" at bounding box center [784, 331] width 1568 height 838
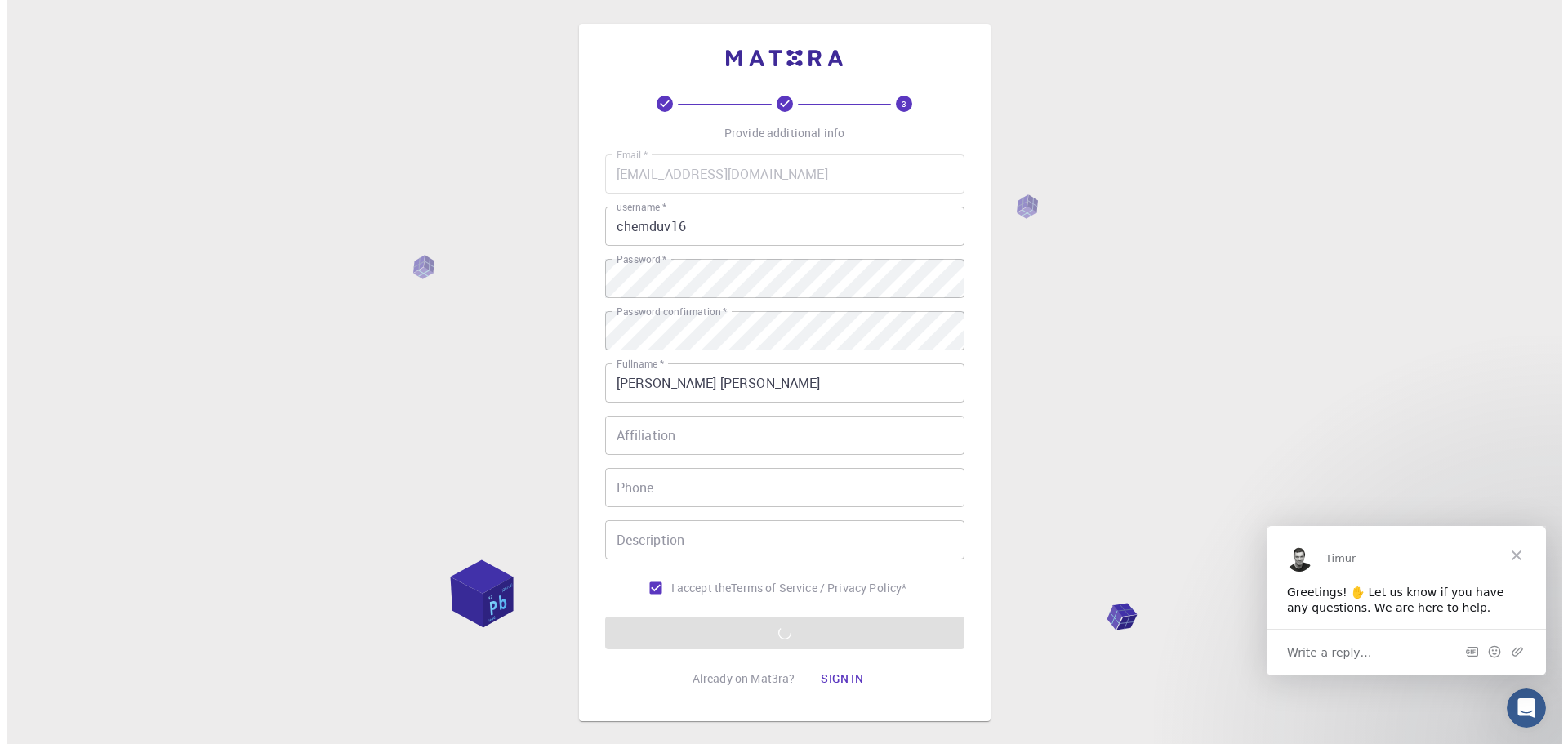
scroll to position [0, 0]
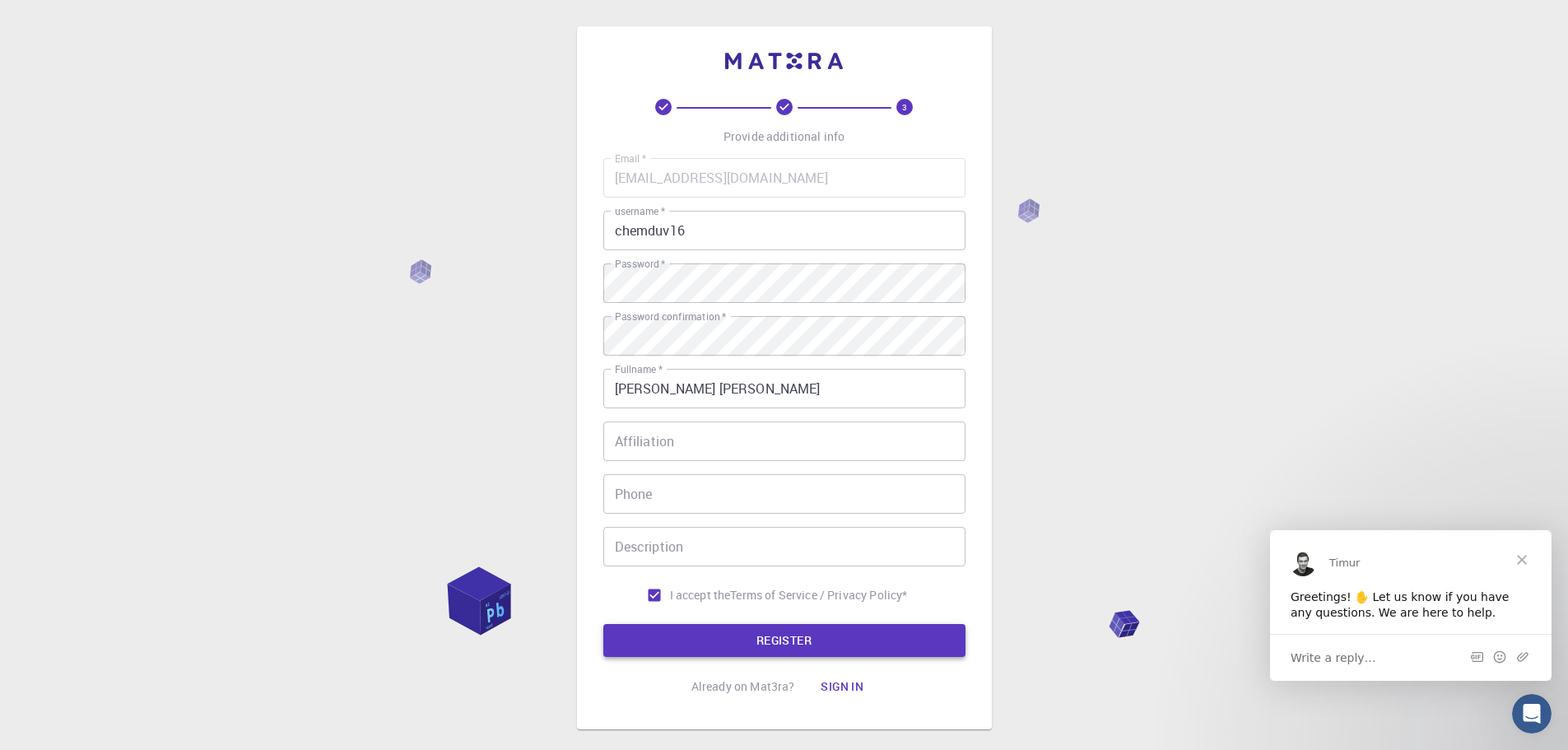
click at [808, 642] on button "REGISTER" at bounding box center [785, 640] width 363 height 33
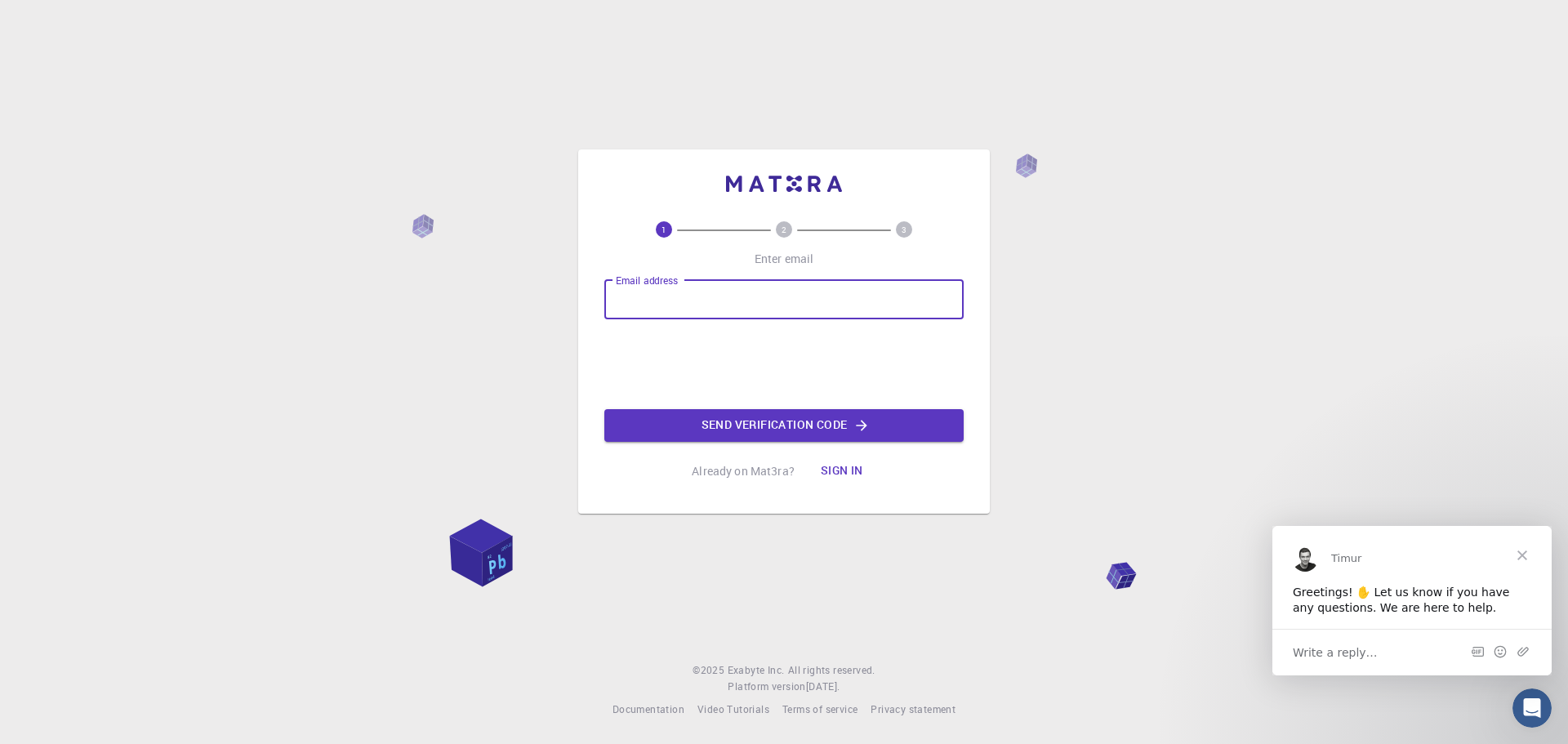
click at [838, 298] on input "Email address" at bounding box center [784, 299] width 360 height 39
type input "chemduv16"
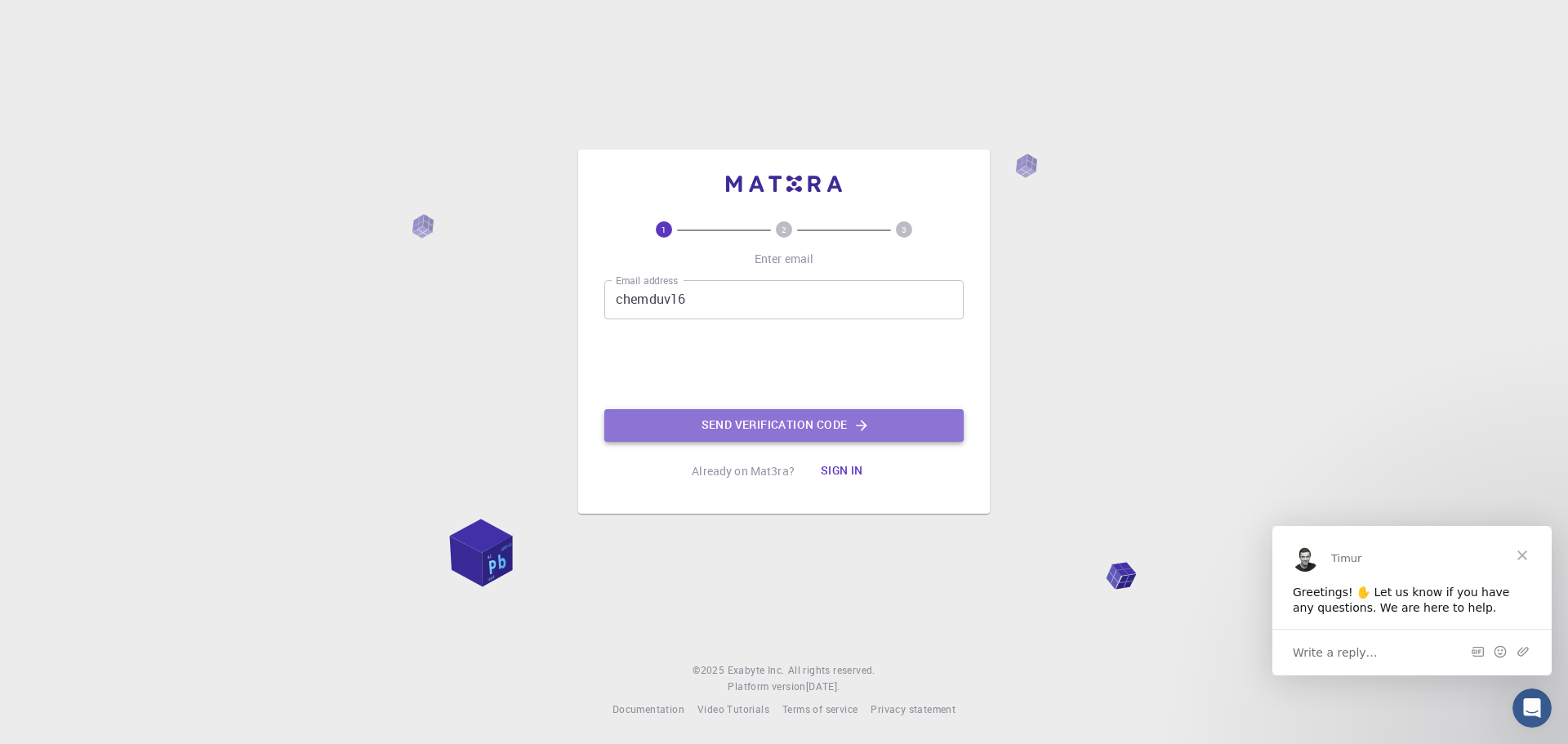
click at [696, 428] on button "Send verification code" at bounding box center [784, 426] width 360 height 33
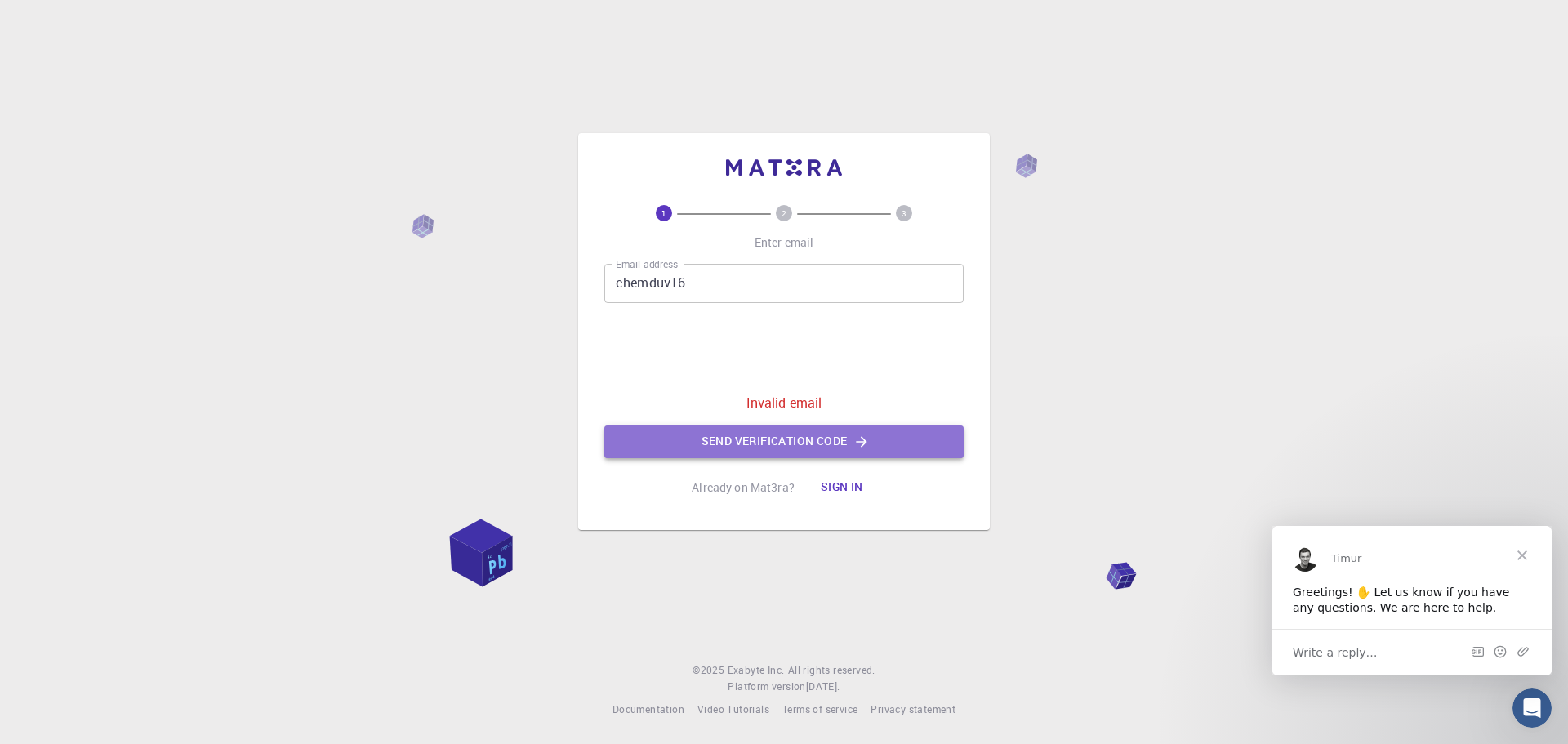
click at [696, 428] on button "Send verification code" at bounding box center [784, 442] width 360 height 33
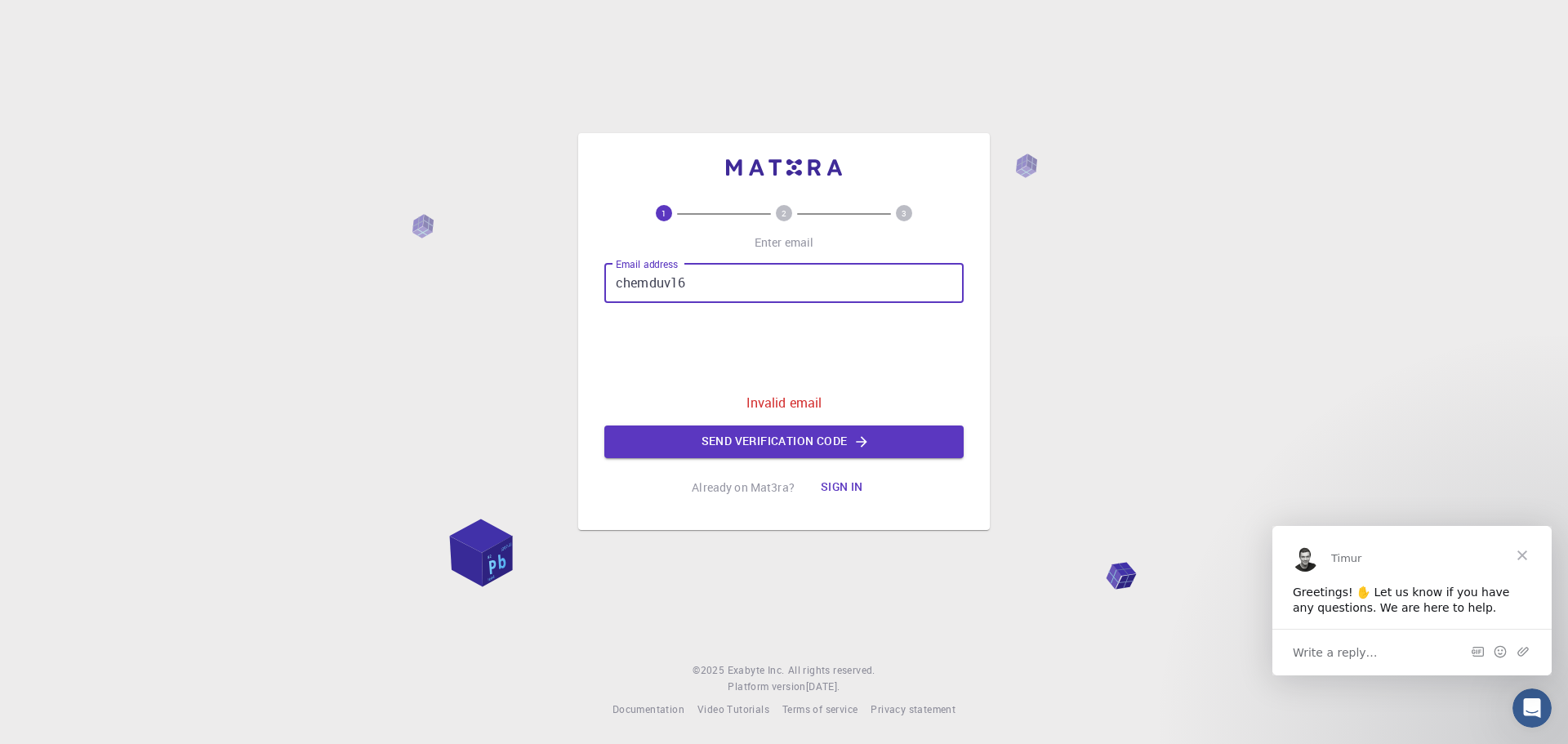
drag, startPoint x: 710, startPoint y: 274, endPoint x: 539, endPoint y: 307, distance: 174.2
click at [539, 307] on div "1 2 3 Enter email Email address chemduv16 Email address 0cAFcWeA7uZZ9pvqqmiQplq…" at bounding box center [784, 372] width 1568 height 744
type input "d"
type input "c"
type input "quimicaduva"
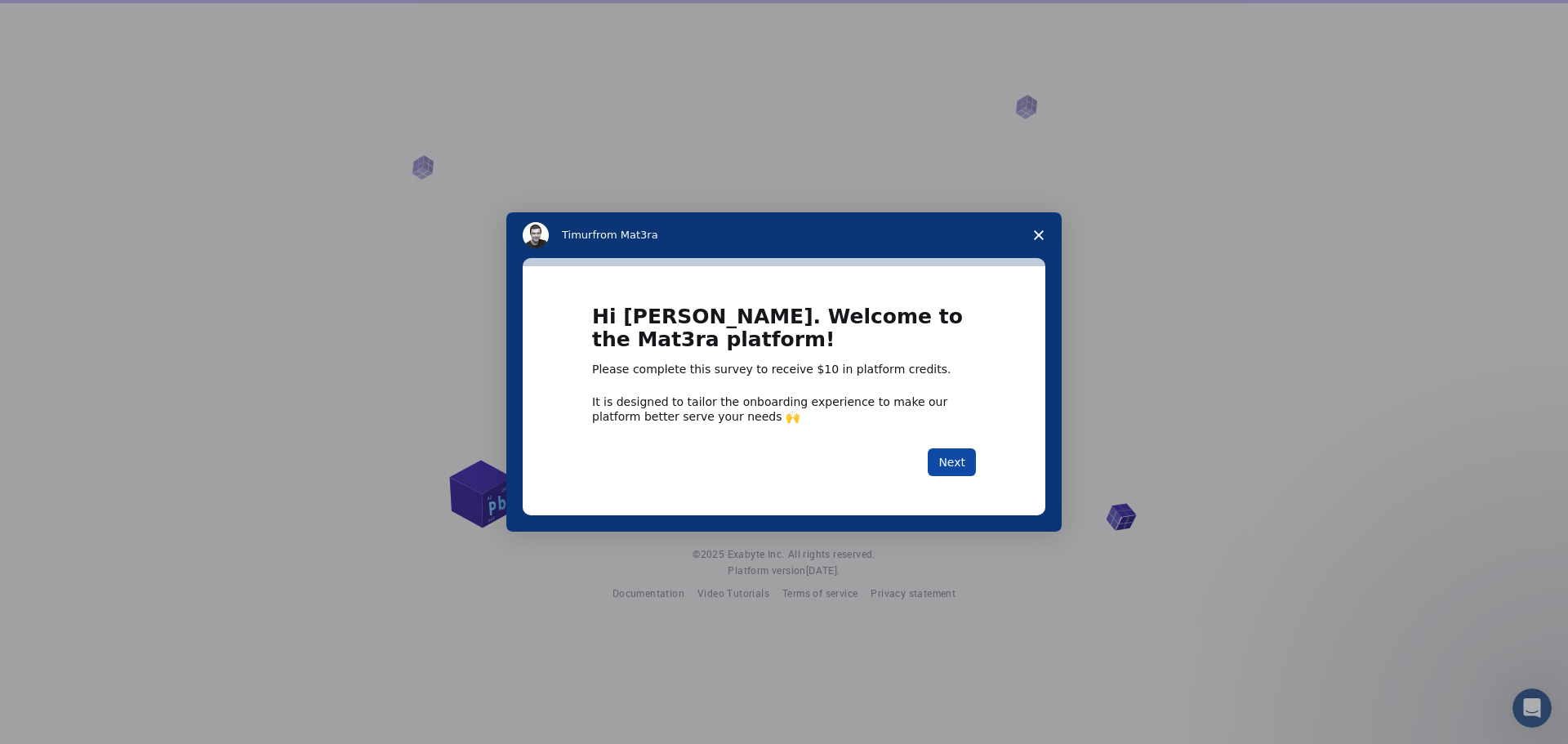
click at [961, 461] on button "Next" at bounding box center [952, 462] width 48 height 28
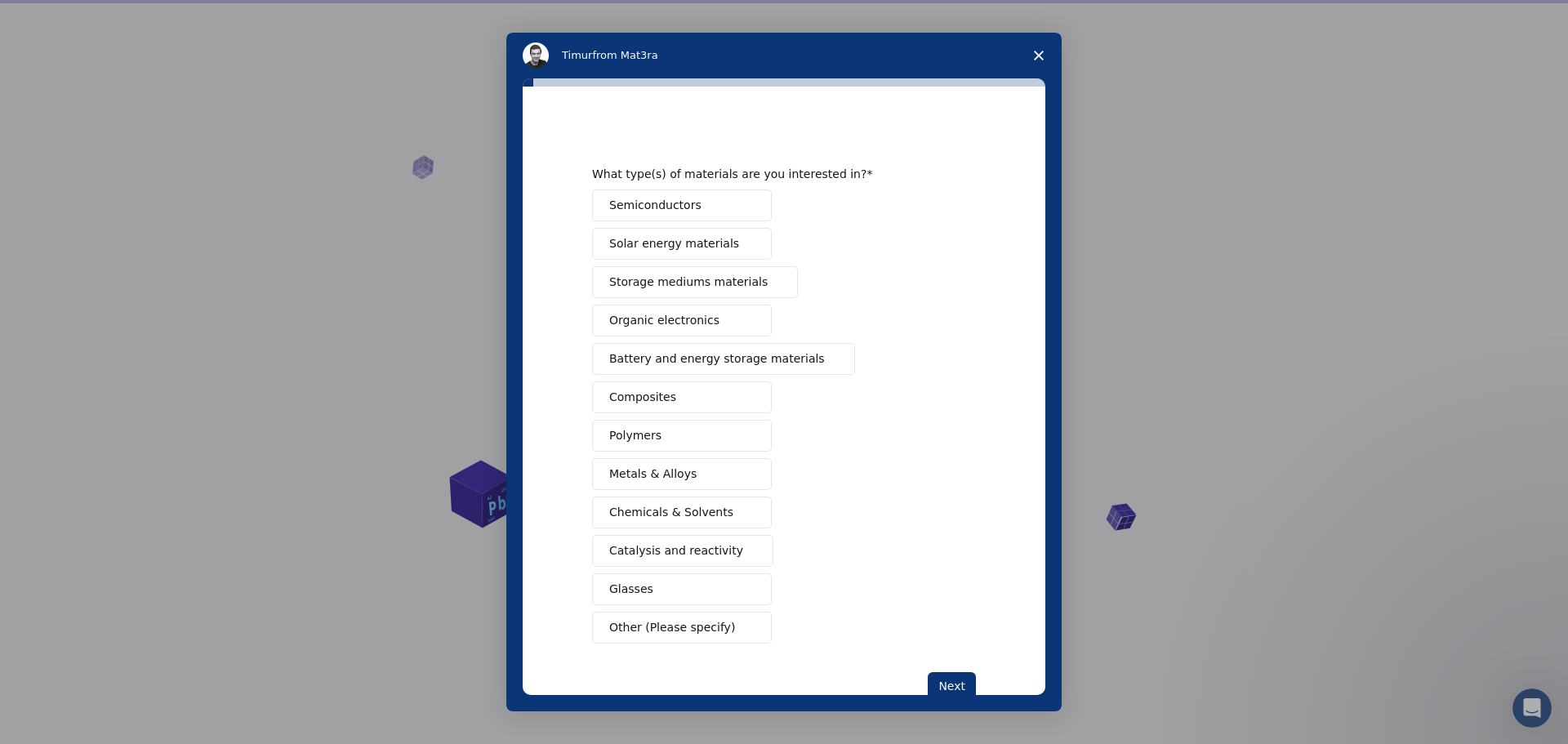
click at [1044, 47] on span "Close survey" at bounding box center [1039, 55] width 46 height 46
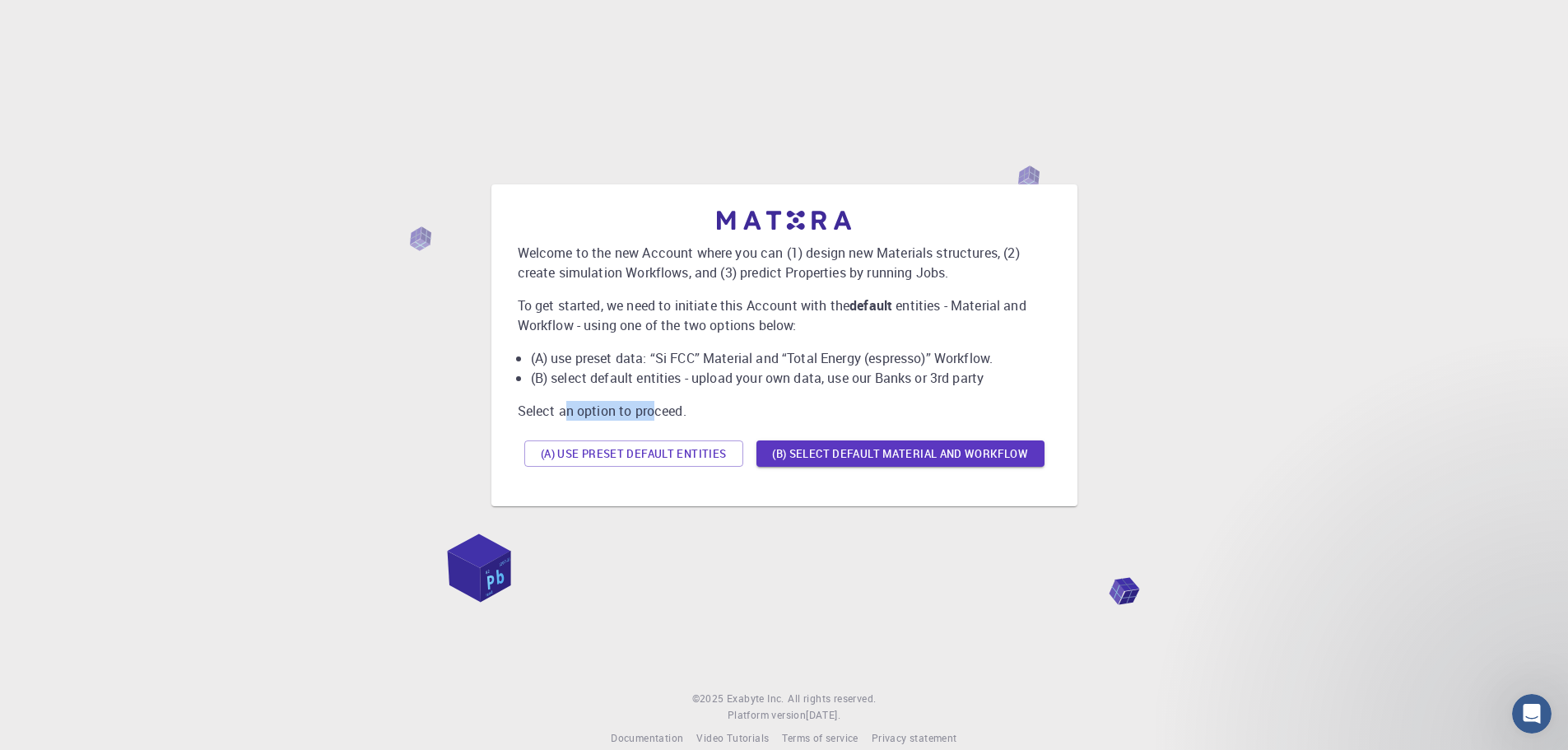
drag, startPoint x: 566, startPoint y: 415, endPoint x: 656, endPoint y: 415, distance: 90.0
click at [656, 415] on p "Select an option to proceed." at bounding box center [784, 411] width 533 height 19
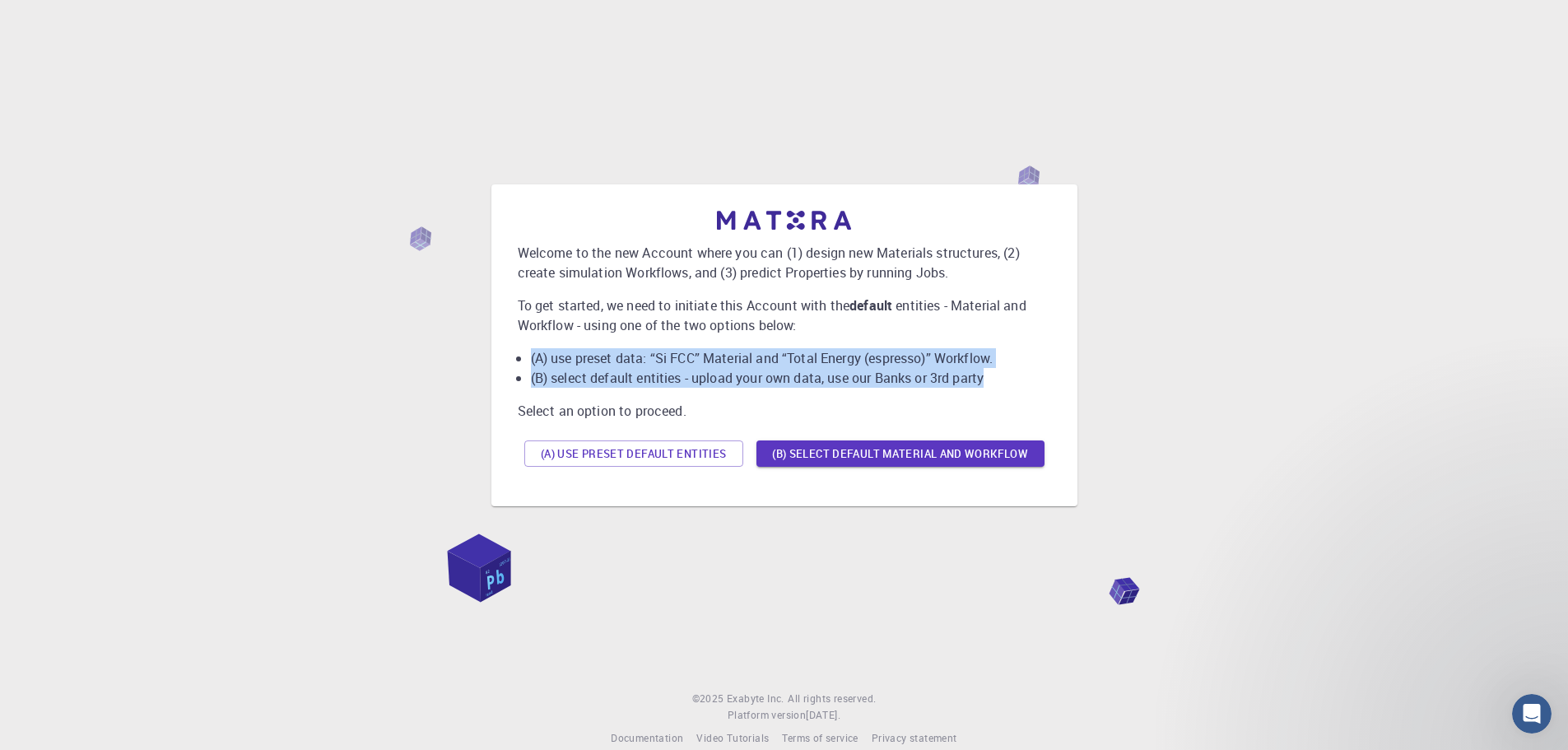
drag, startPoint x: 987, startPoint y: 383, endPoint x: 529, endPoint y: 360, distance: 458.6
click at [529, 360] on ul "(A) use preset data: “Si FCC” Material and “Total Energy (espresso)” Workflow. …" at bounding box center [784, 367] width 533 height 40
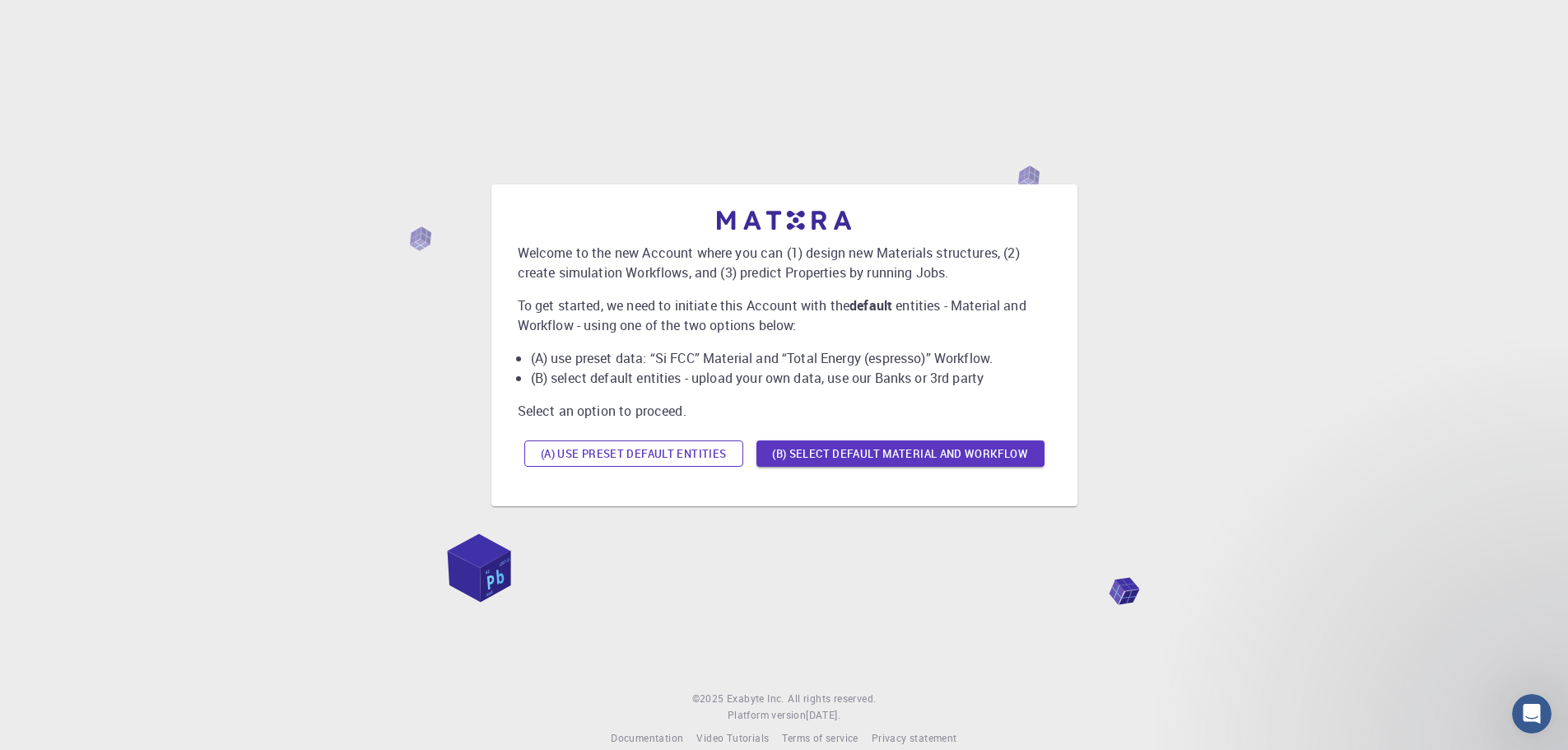
click at [650, 447] on button "(A) Use preset default entities" at bounding box center [634, 453] width 219 height 26
